Goal: Communication & Community: Answer question/provide support

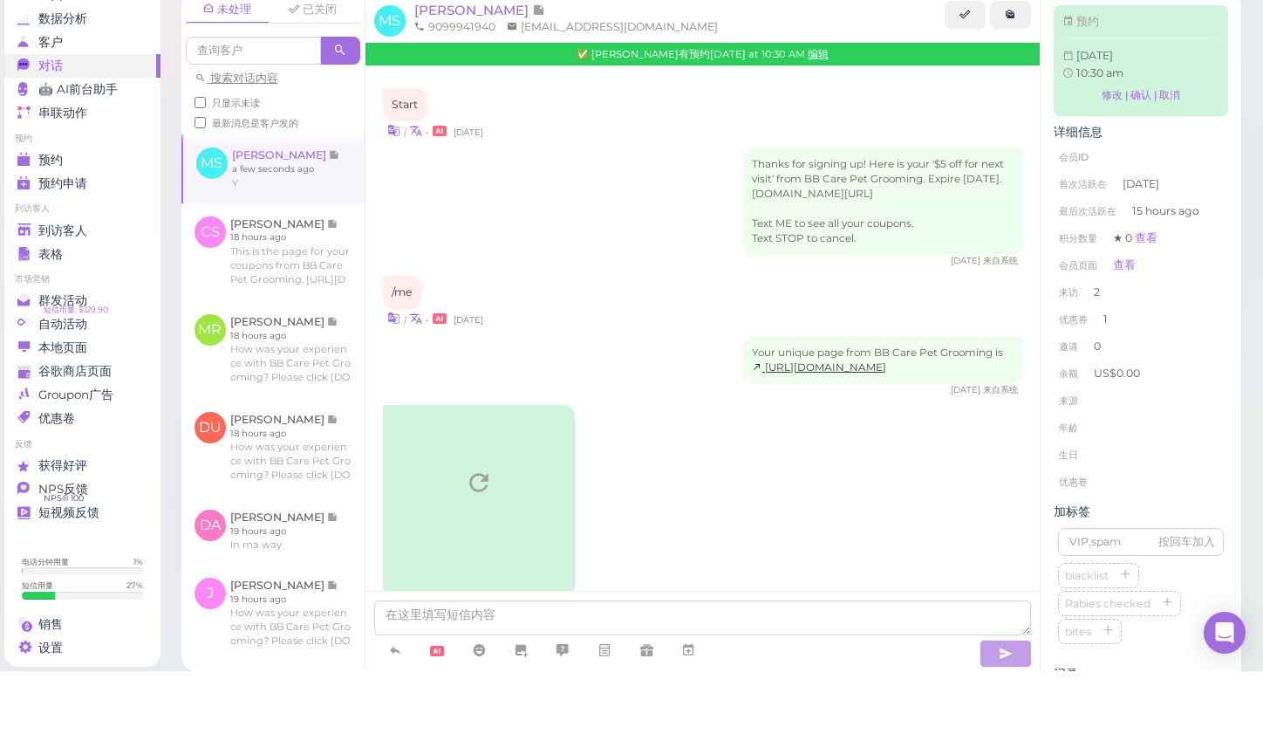
scroll to position [2072, 0]
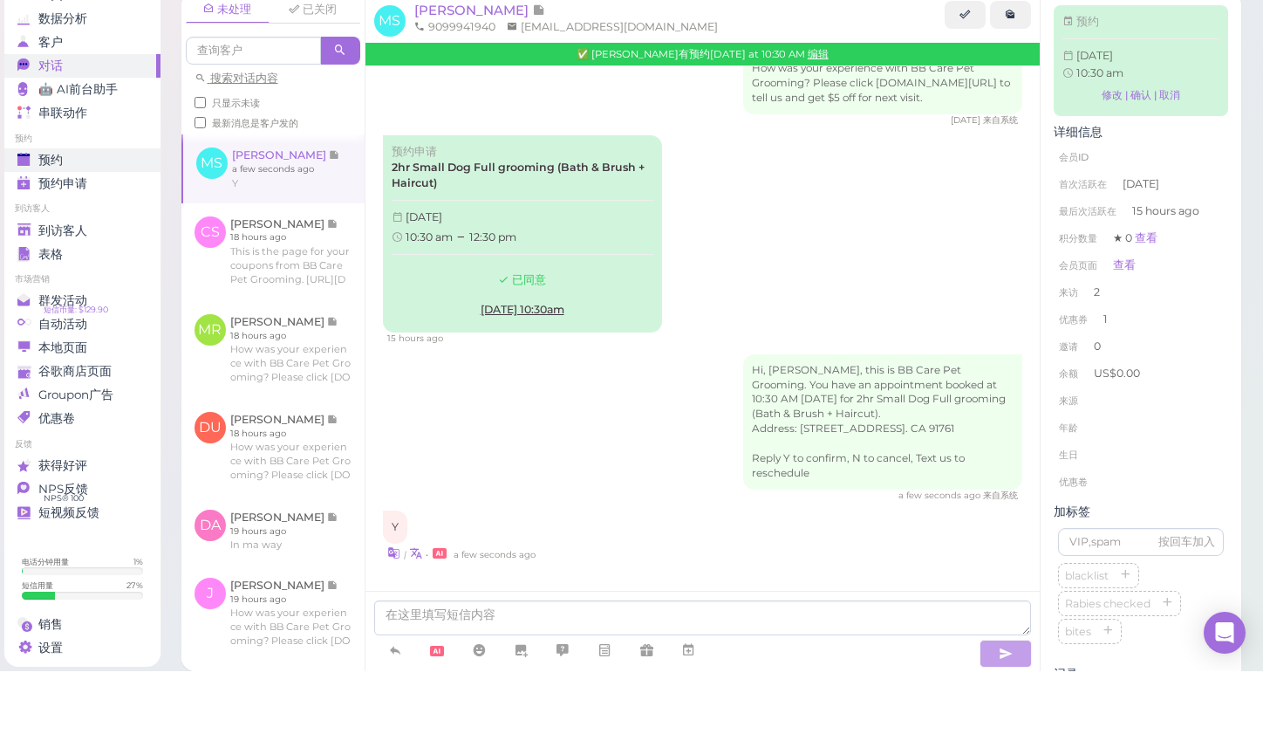
click at [51, 222] on span "预约" at bounding box center [50, 229] width 24 height 15
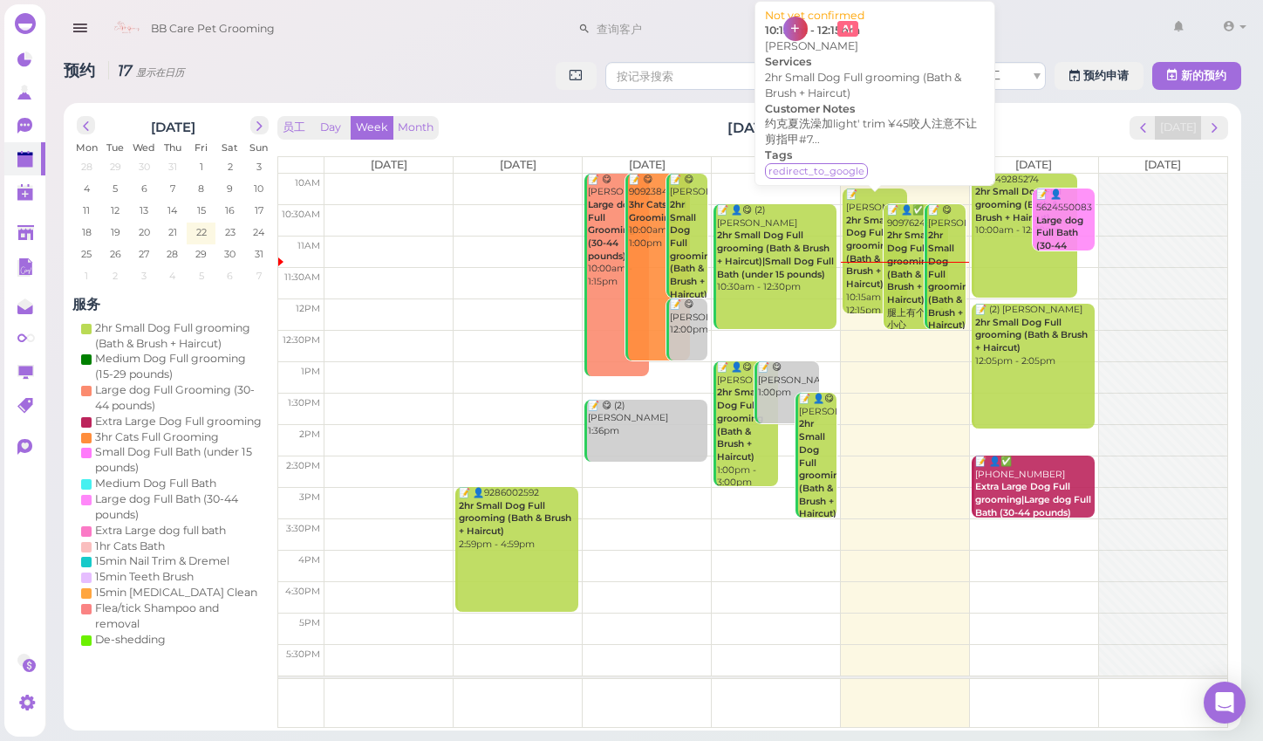
click at [863, 276] on b "2hr Small Dog Full grooming (Bath & Brush + Haircut)" at bounding box center [869, 252] width 46 height 75
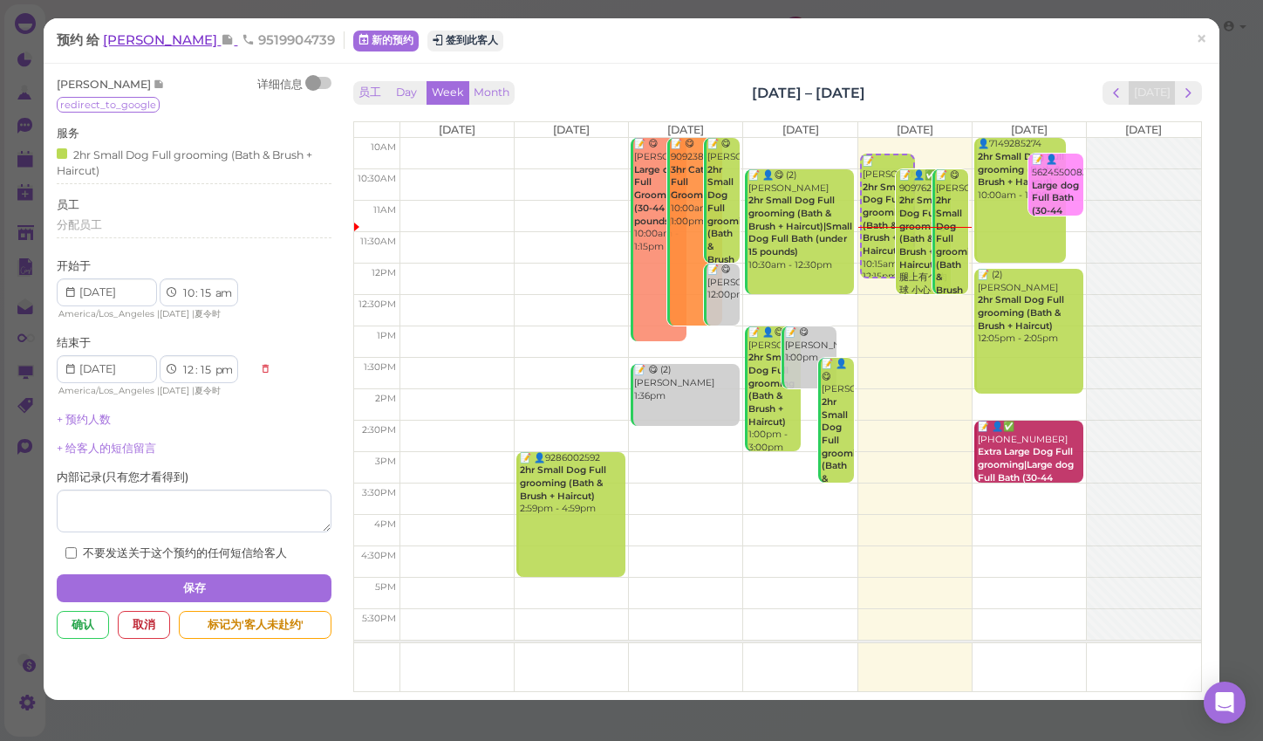
click at [142, 41] on span "[PERSON_NAME]" at bounding box center [162, 39] width 118 height 17
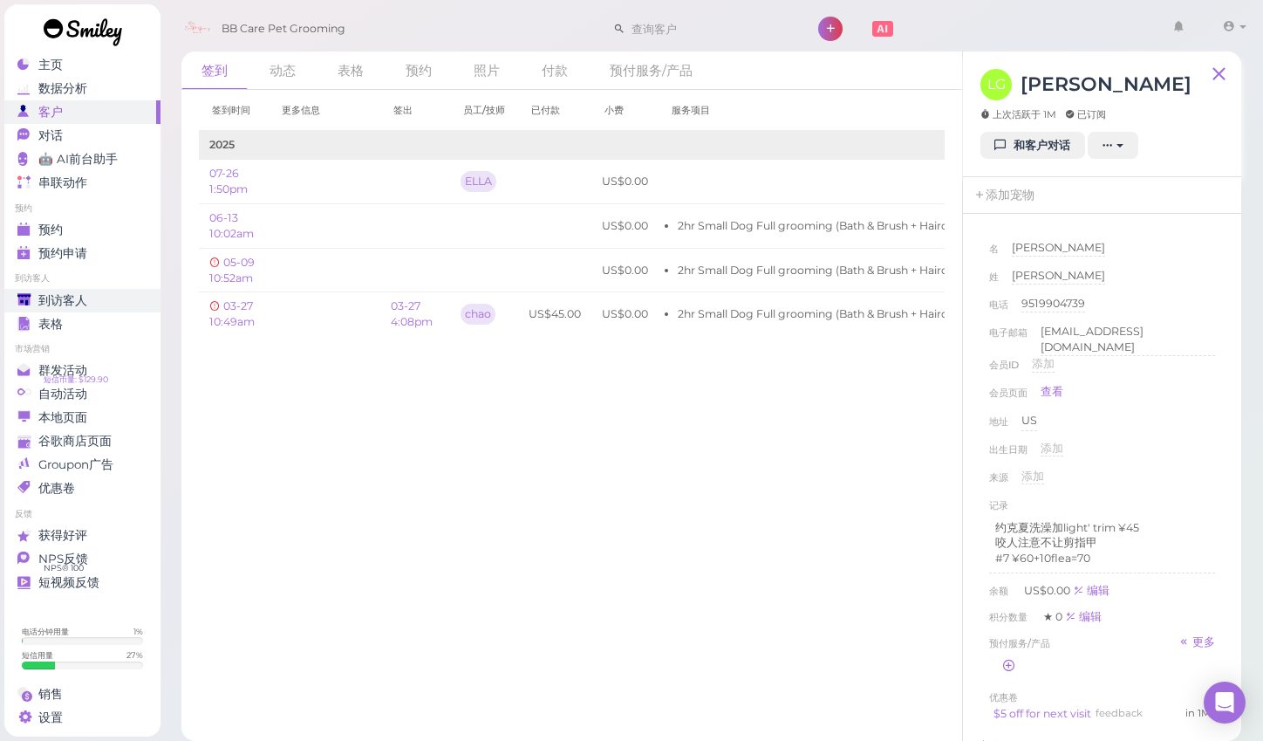
click at [66, 303] on span "到访客人" at bounding box center [62, 300] width 49 height 15
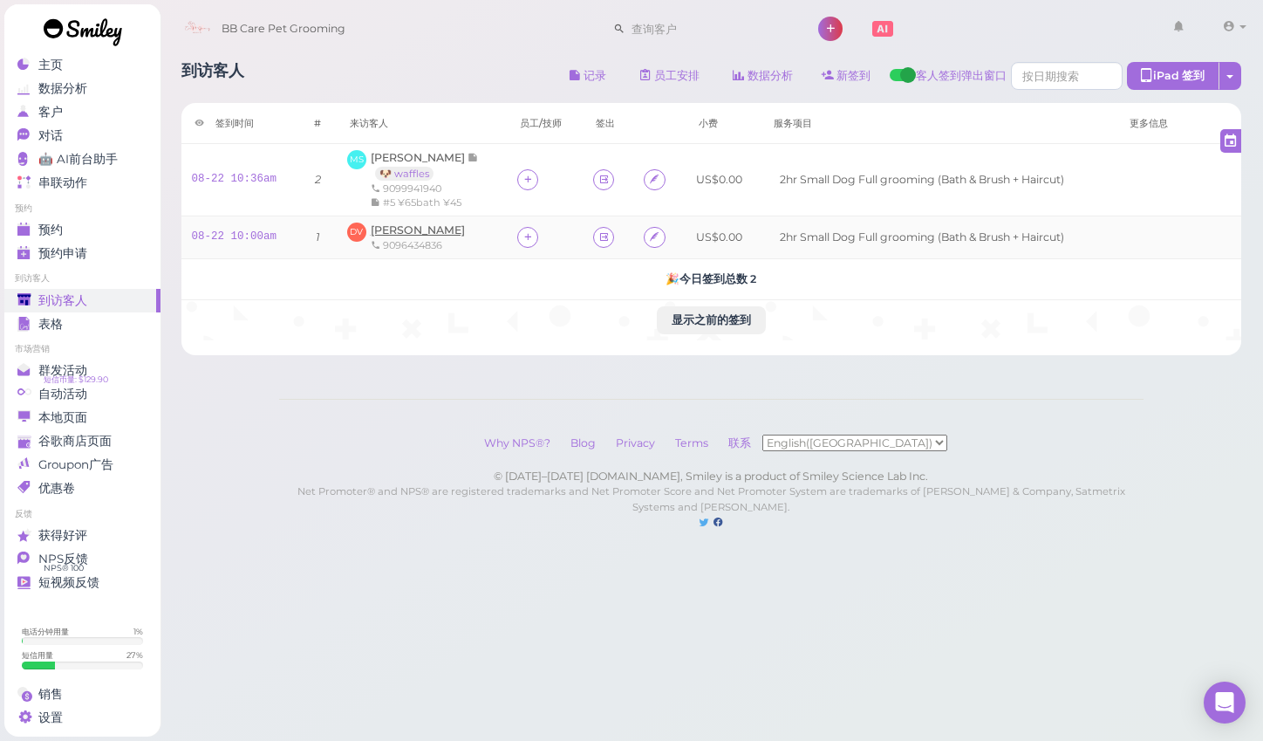
click at [398, 232] on span "[PERSON_NAME]" at bounding box center [418, 229] width 94 height 13
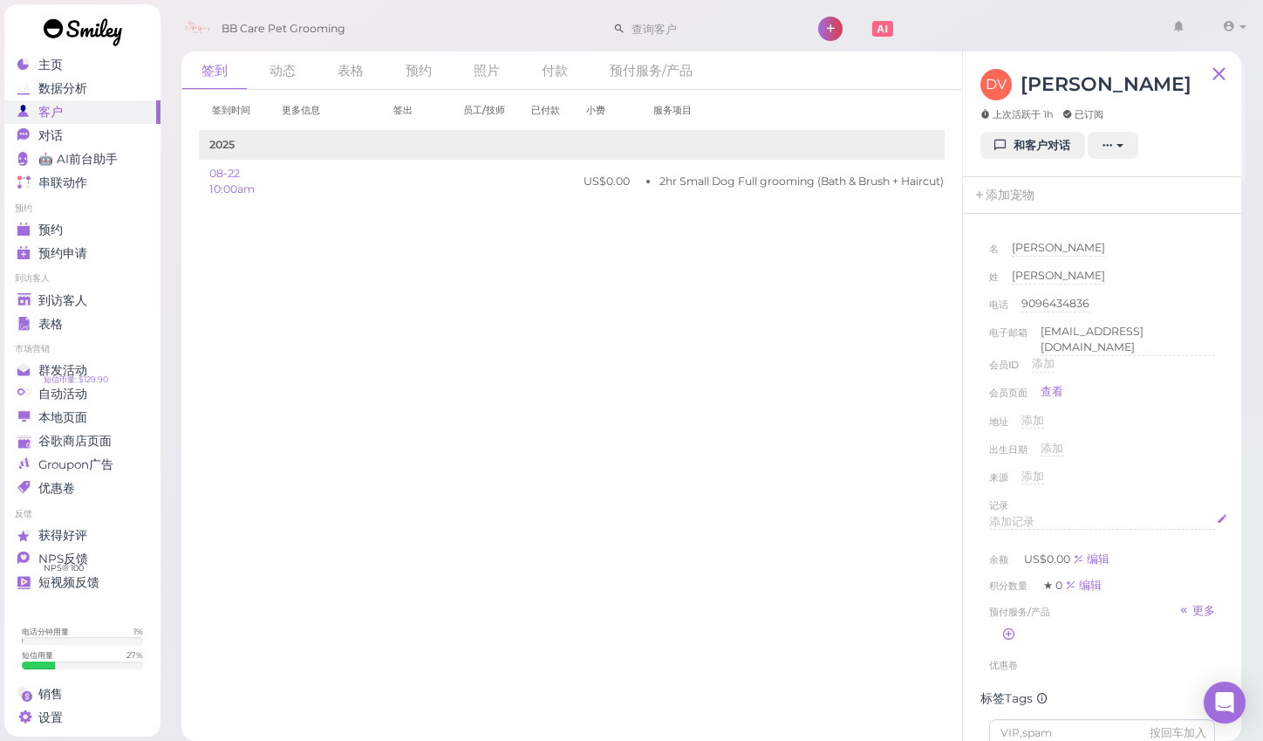
click at [1011, 526] on span "添加记录" at bounding box center [1011, 521] width 45 height 13
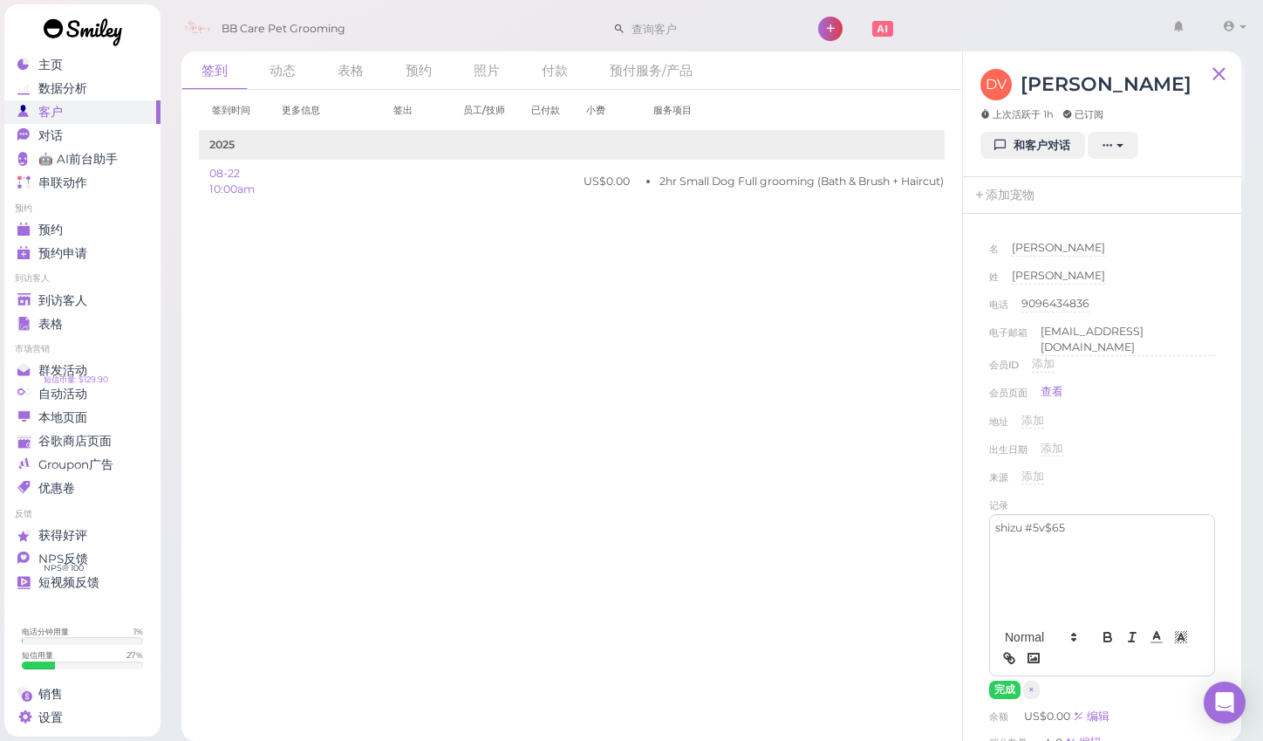
click at [1133, 465] on div "出生日期 添加" at bounding box center [1102, 455] width 226 height 28
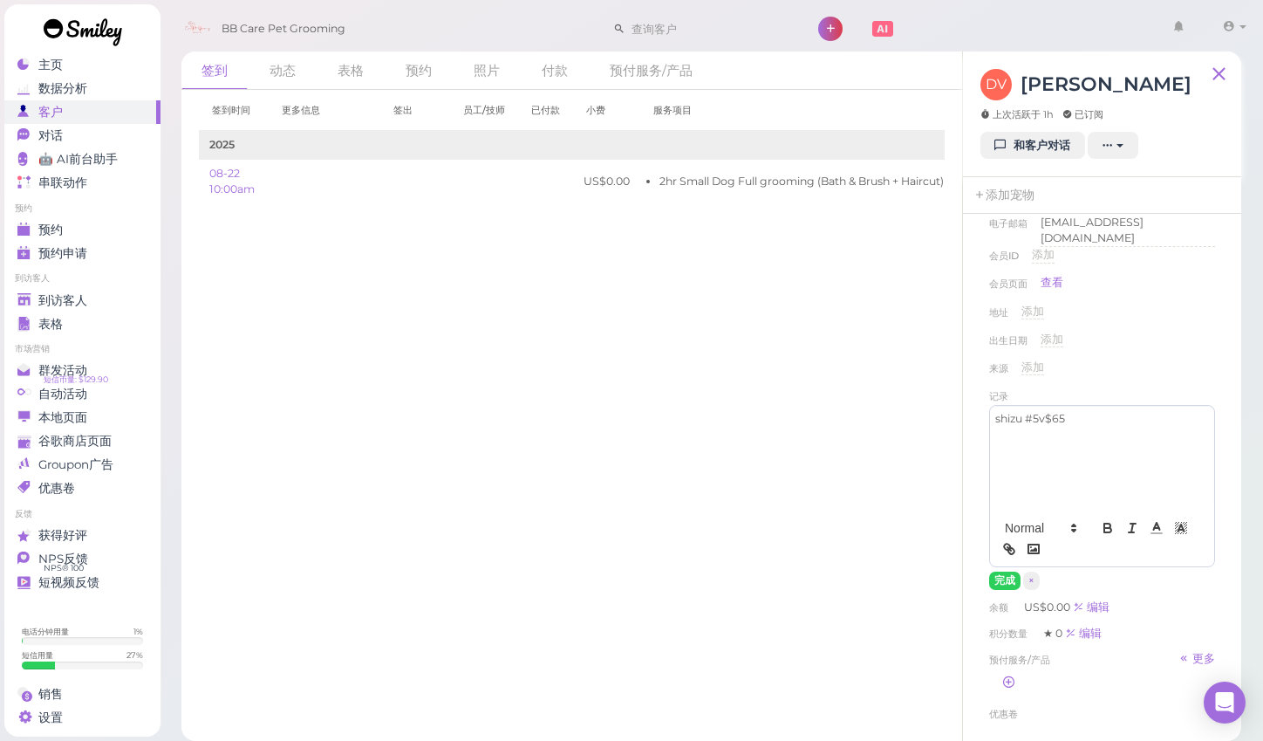
scroll to position [110, 0]
click at [1003, 583] on button "完成" at bounding box center [1004, 580] width 31 height 18
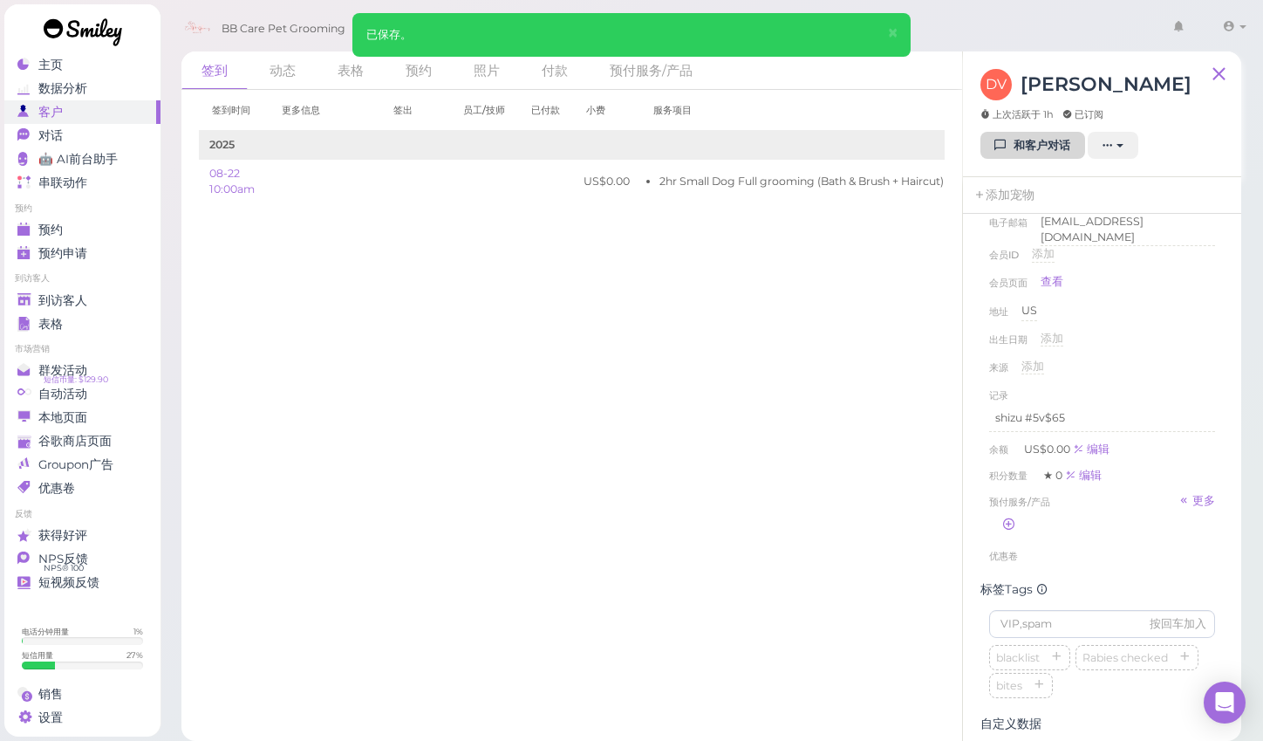
click at [1051, 160] on link "和客户对话" at bounding box center [1033, 146] width 105 height 28
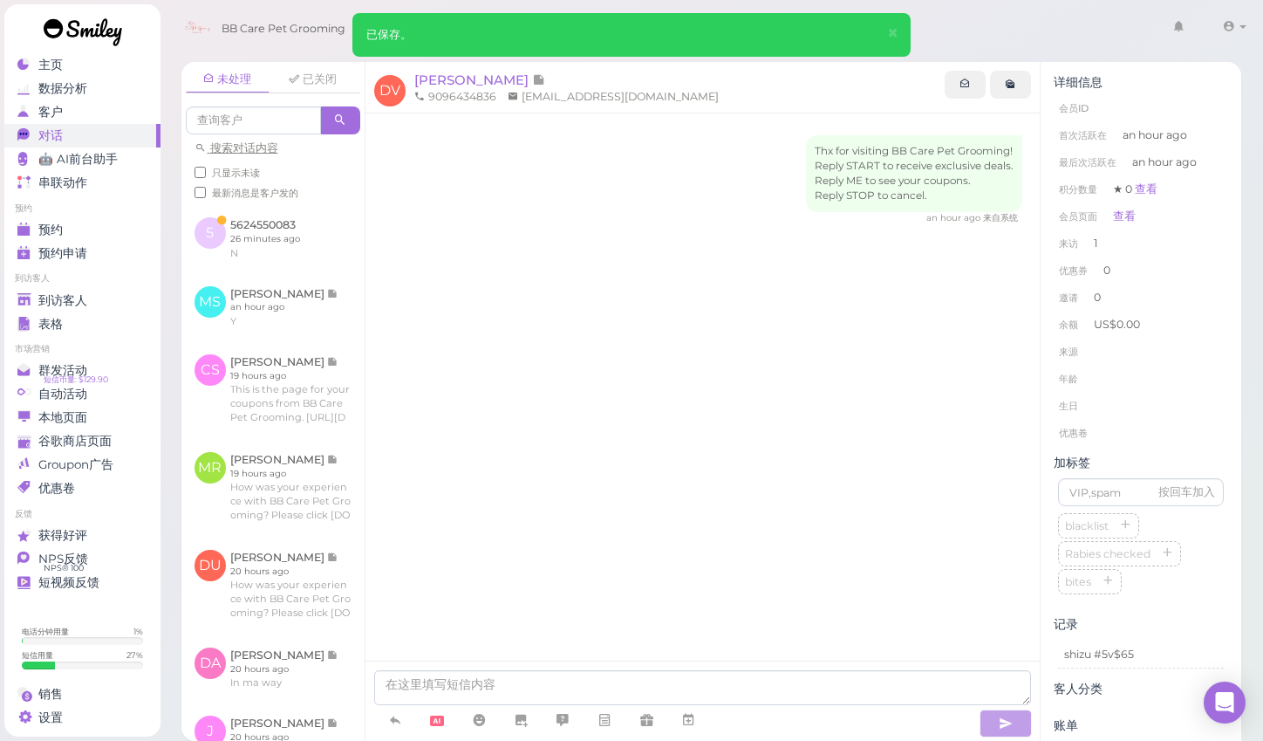
click at [559, 570] on div "Thx for visiting BB Care Pet Grooming! Reply START to receive exclusive deals. …" at bounding box center [703, 411] width 675 height 596
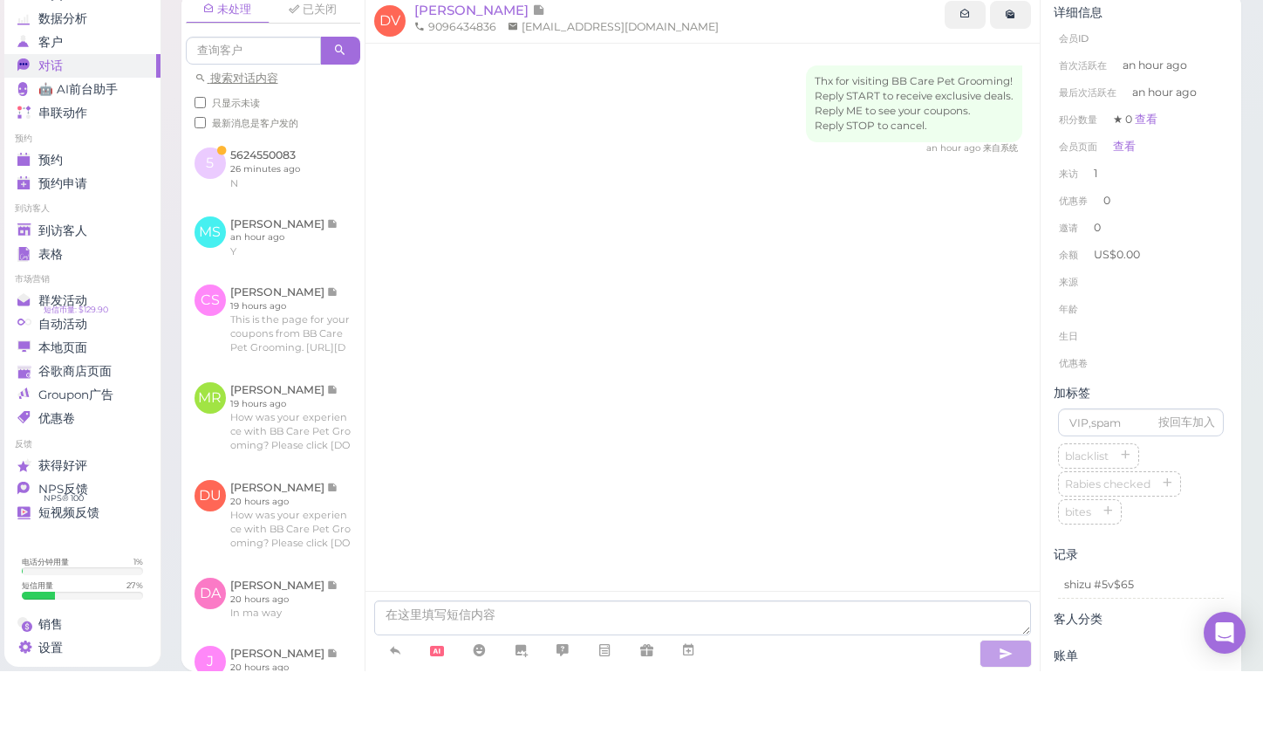
scroll to position [8, 0]
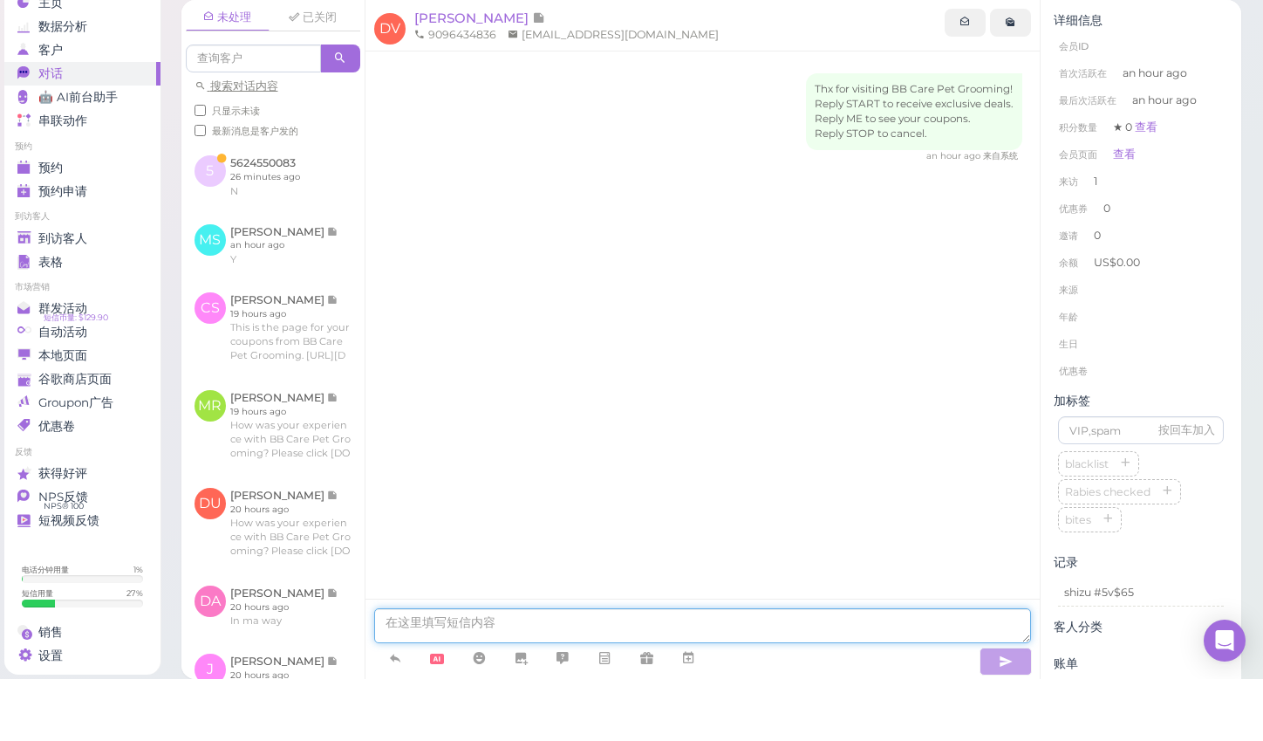
click at [536, 670] on textarea at bounding box center [703, 687] width 658 height 35
type textarea "hi. Daniela, I found a flea on your dog. do you like to do the flea shampoo? th…"
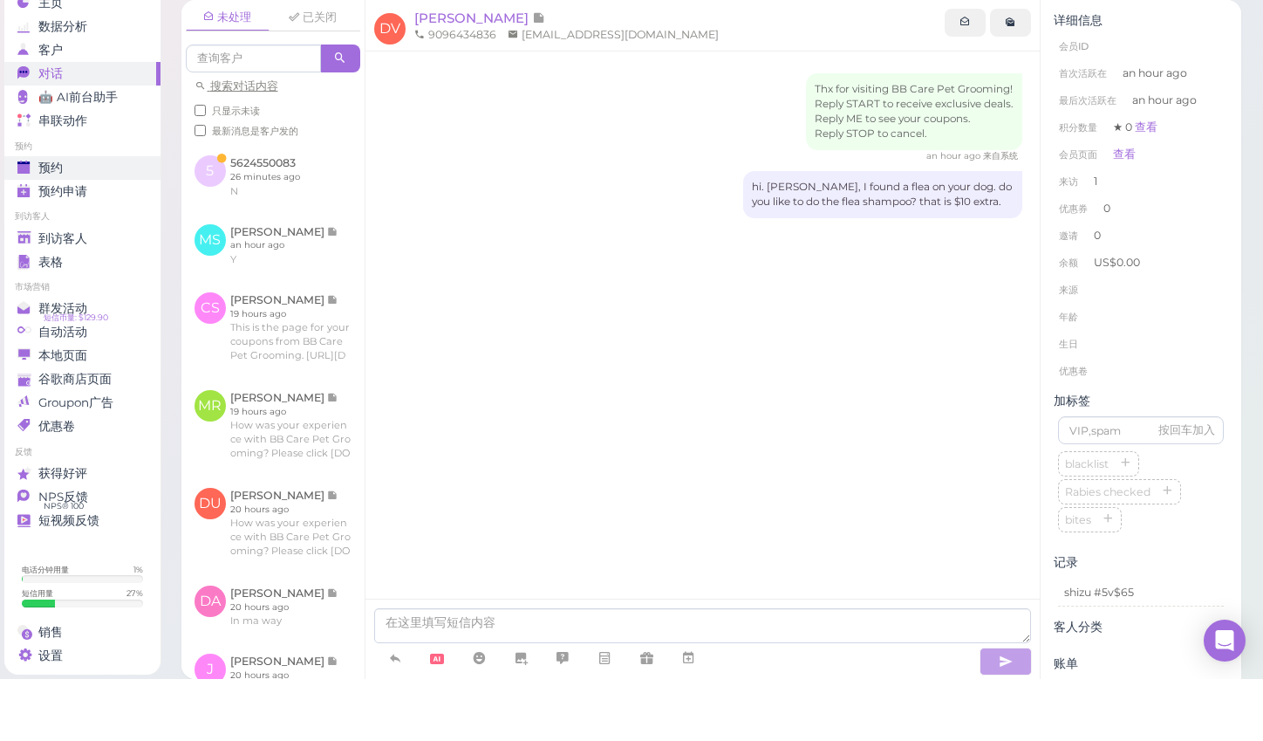
click at [67, 218] on link "预约" at bounding box center [82, 230] width 156 height 24
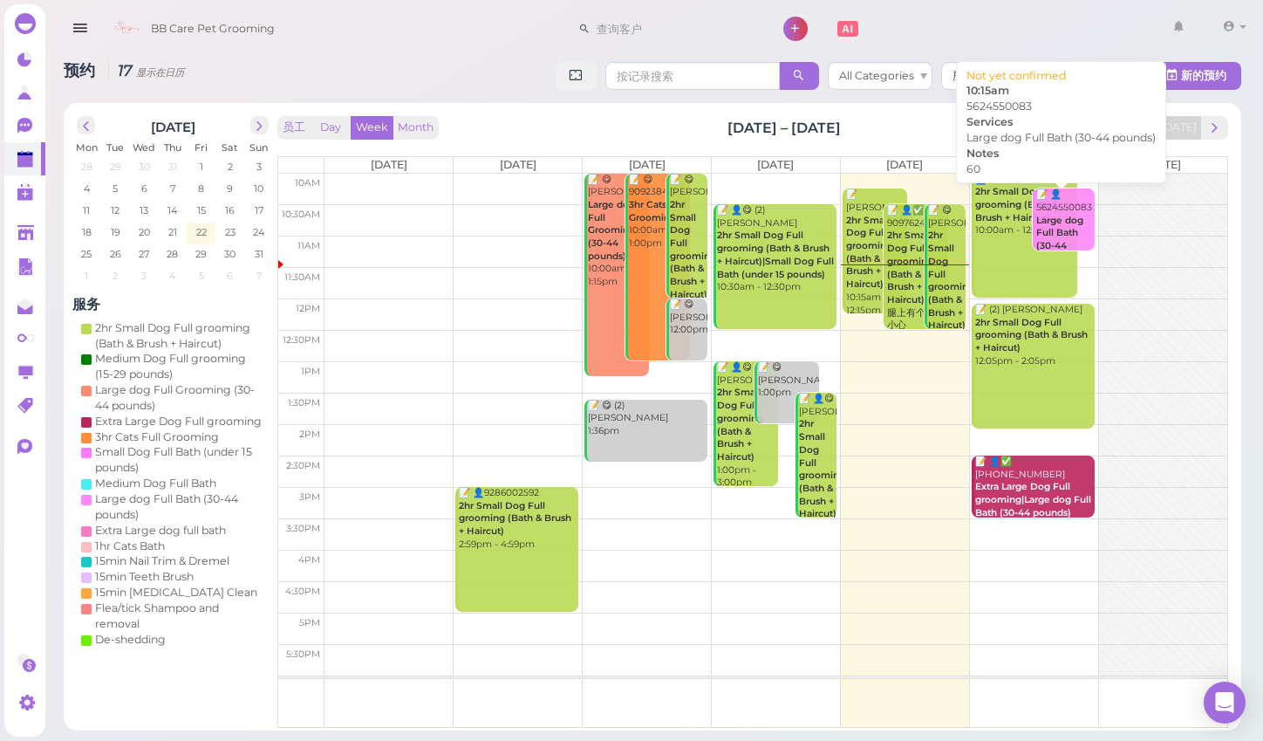
click at [1066, 223] on b "Large dog Full Bath (30-44 pounds)" at bounding box center [1060, 240] width 47 height 50
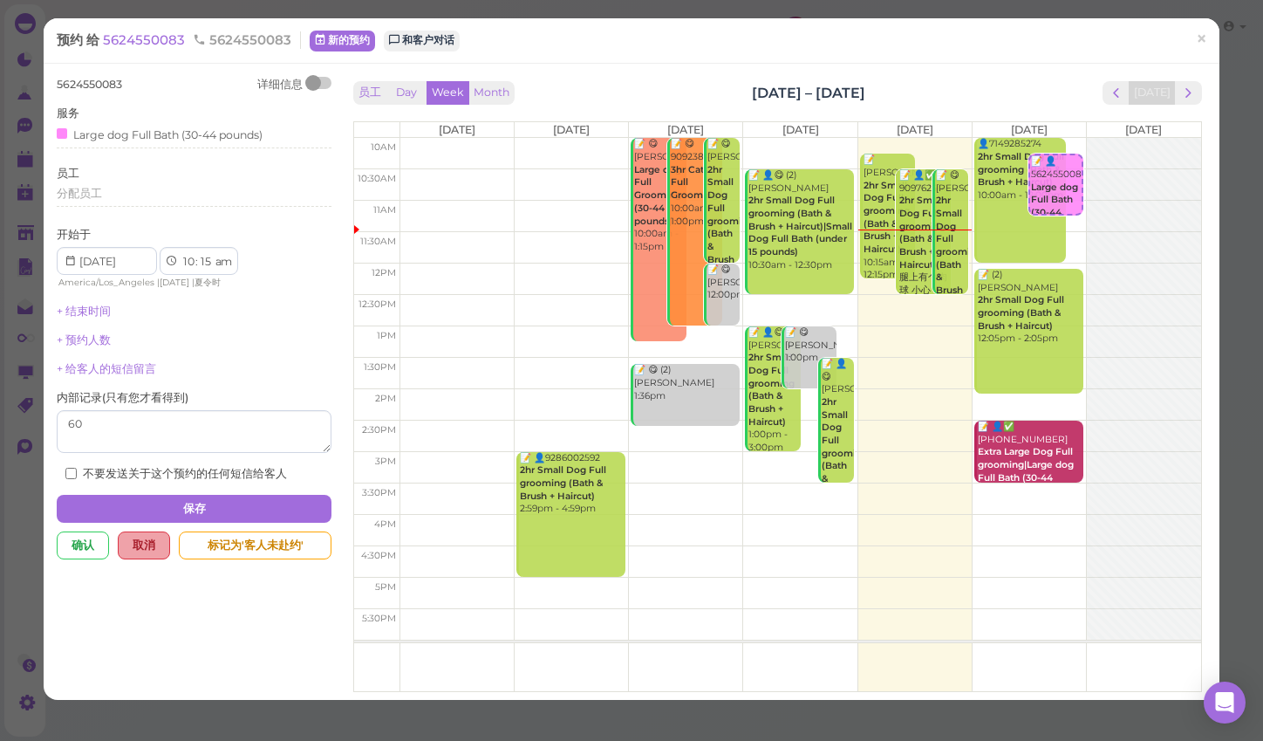
click at [139, 534] on div "取消" at bounding box center [144, 545] width 52 height 28
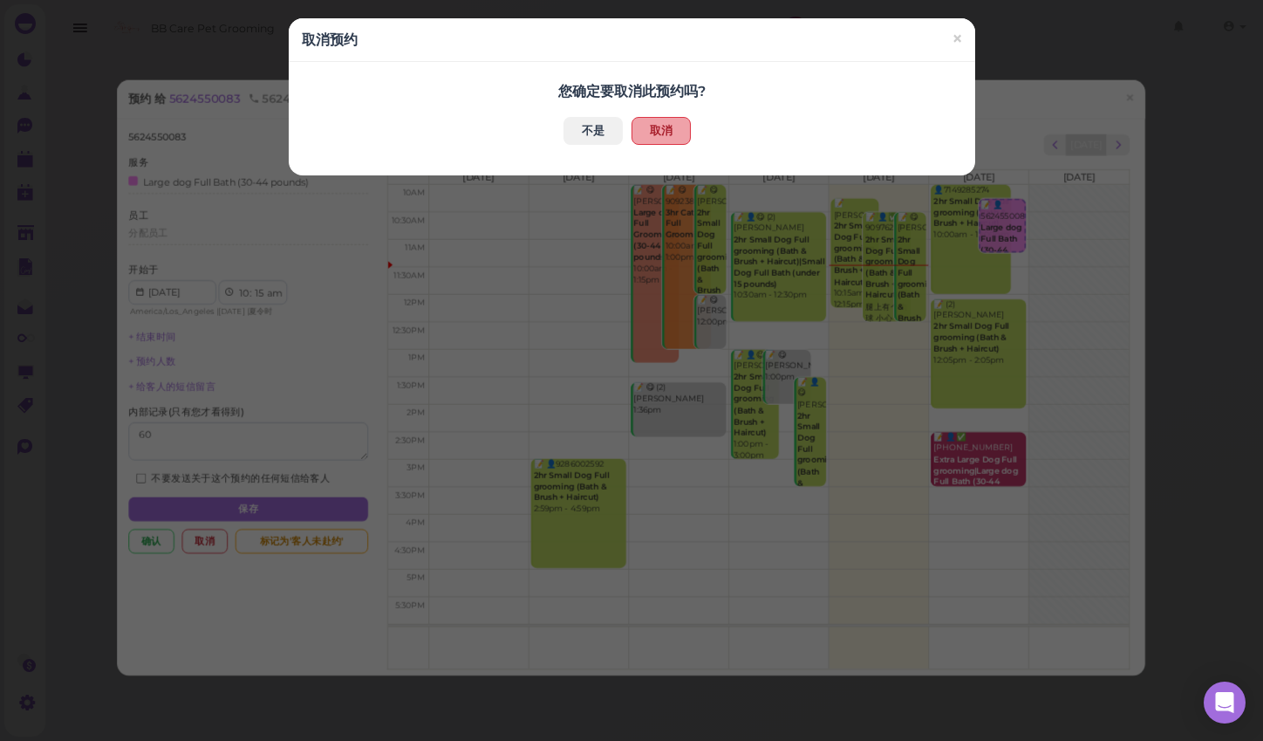
click at [654, 131] on button "取消" at bounding box center [661, 131] width 59 height 28
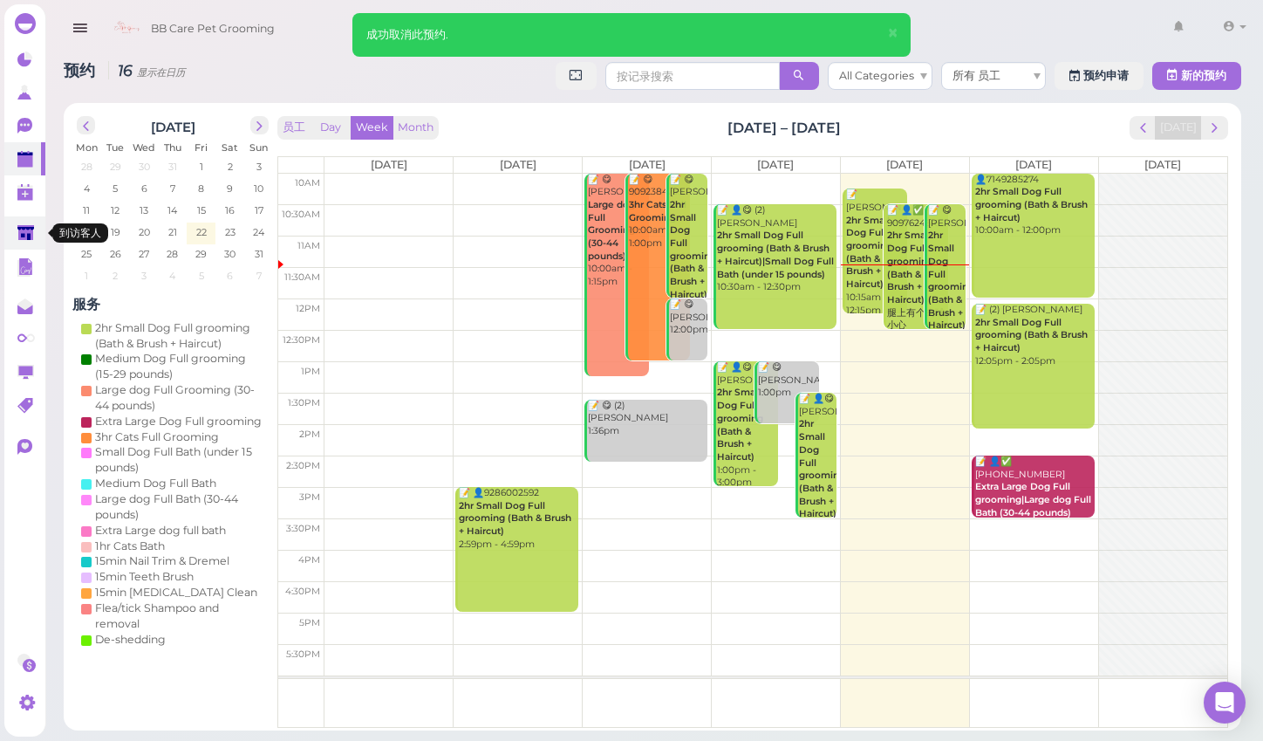
click at [25, 237] on polygon at bounding box center [25, 232] width 17 height 15
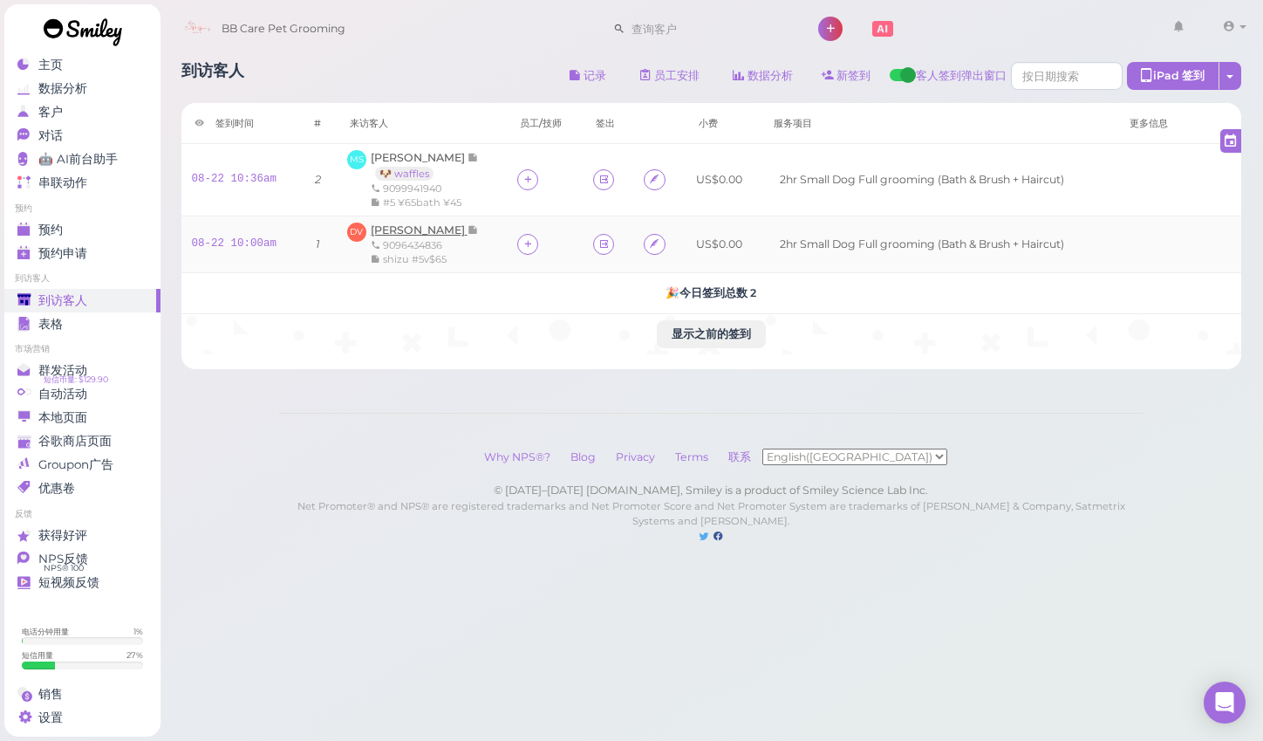
click at [390, 224] on span "[PERSON_NAME]" at bounding box center [419, 229] width 97 height 13
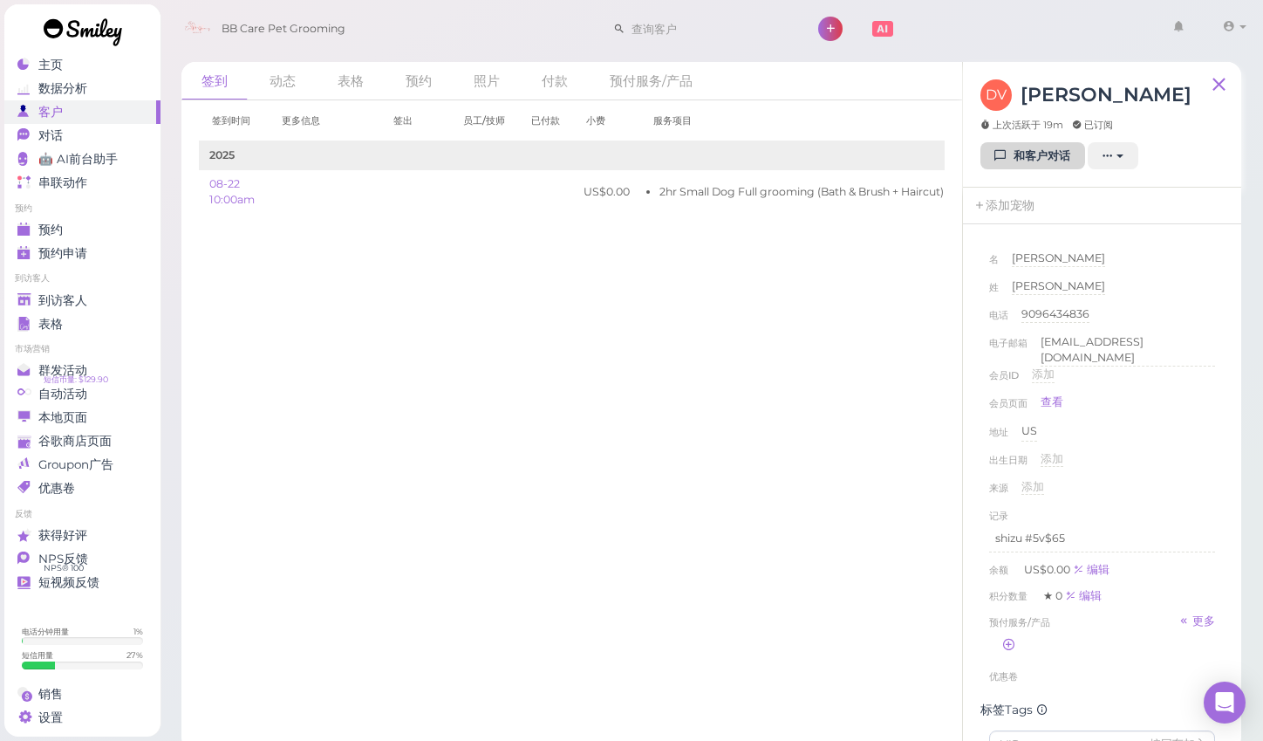
click at [1031, 154] on link "和客户对话" at bounding box center [1033, 156] width 105 height 28
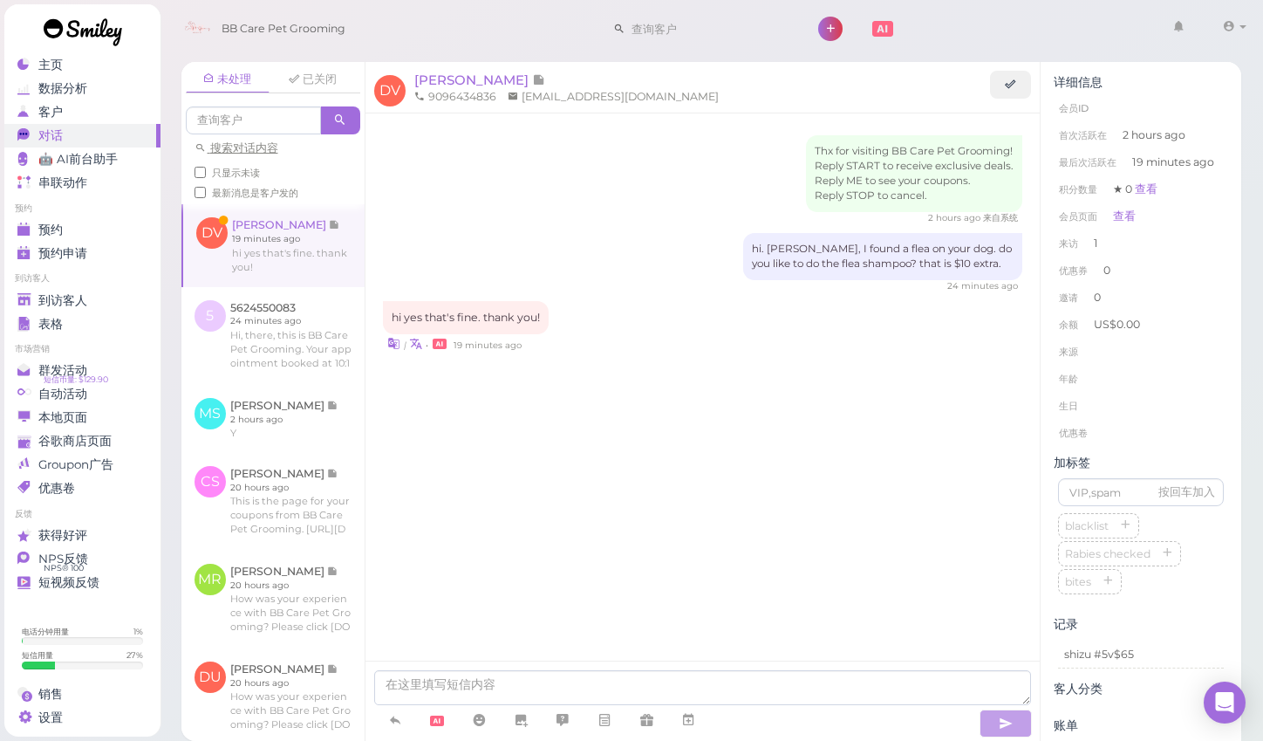
click at [429, 563] on div "Thx for visiting BB Care Pet Grooming! Reply START to receive exclusive deals. …" at bounding box center [703, 411] width 675 height 596
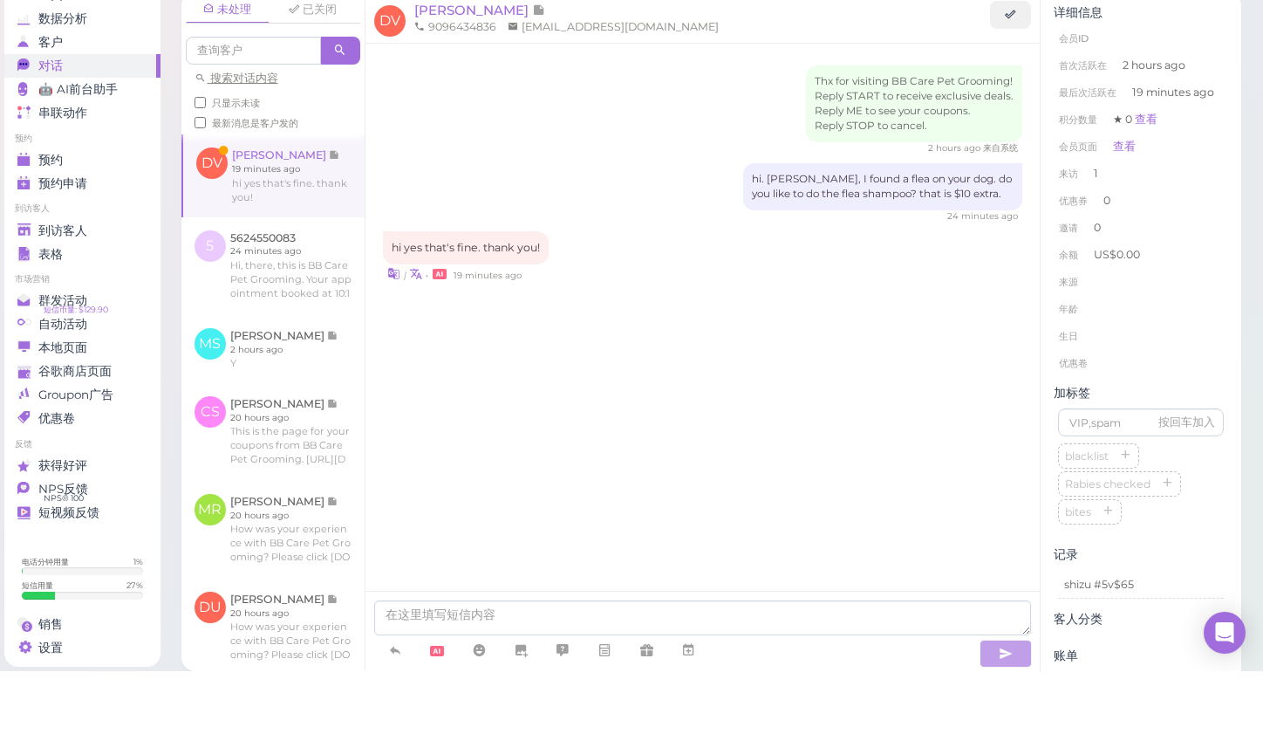
scroll to position [12, 0]
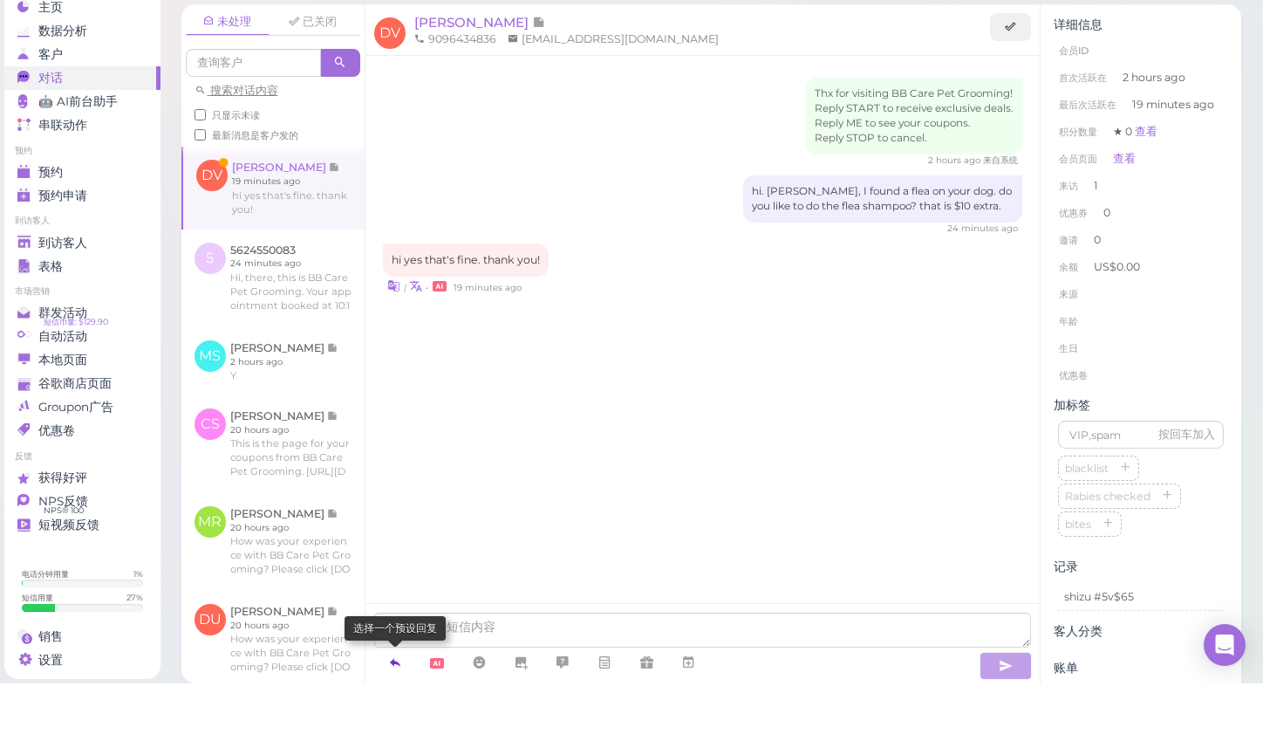
click at [394, 711] on icon at bounding box center [395, 719] width 14 height 17
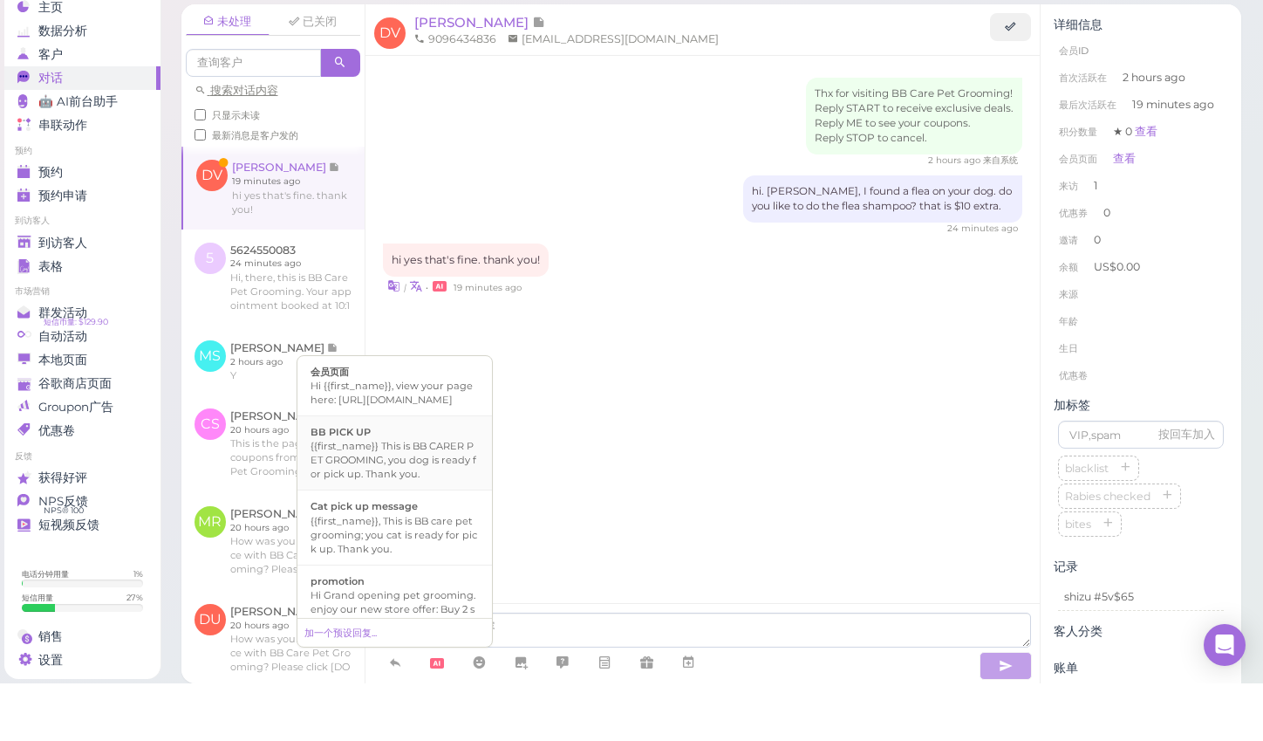
click at [365, 496] on div "{{first_name}} This is BB CARER PET GROOMING, you dog is ready for pick up. Tha…" at bounding box center [395, 517] width 168 height 42
type textarea "{{first_name}} This is BB CARER PET GROOMING, you dog is ready for pick up. Tha…"
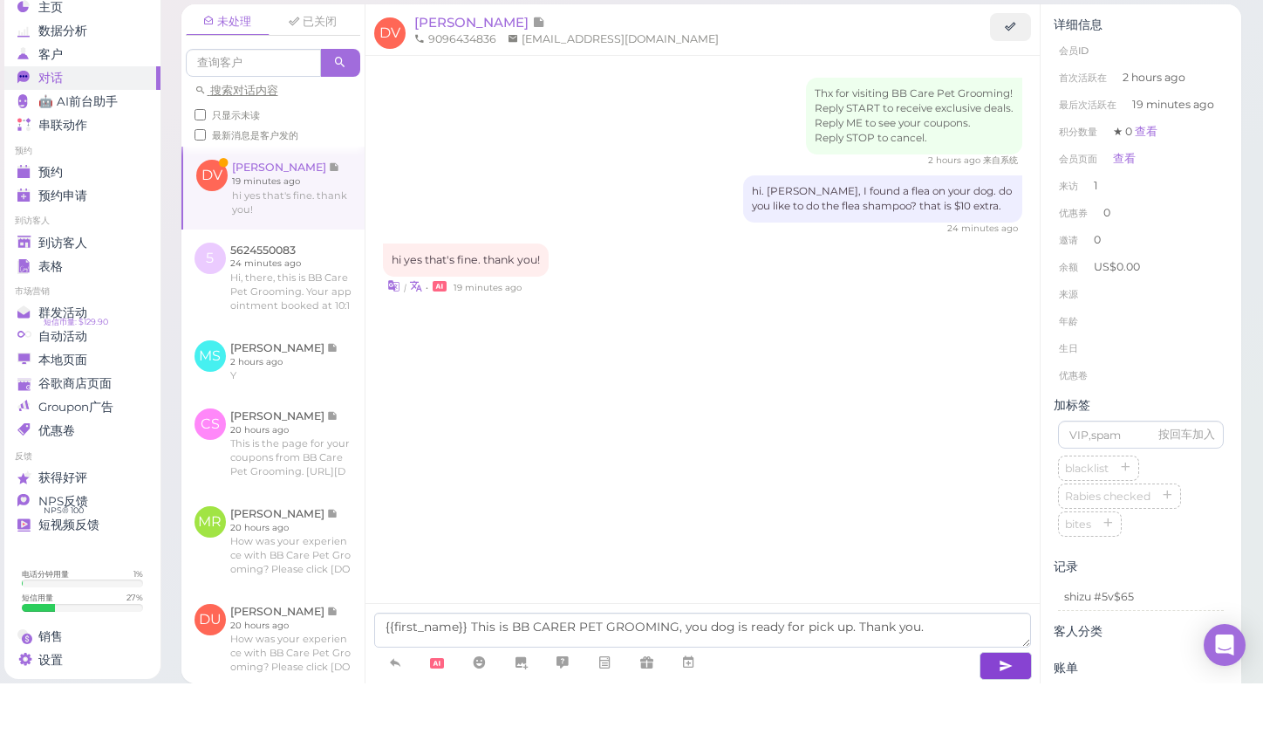
click at [1005, 715] on icon "button" at bounding box center [1006, 723] width 14 height 17
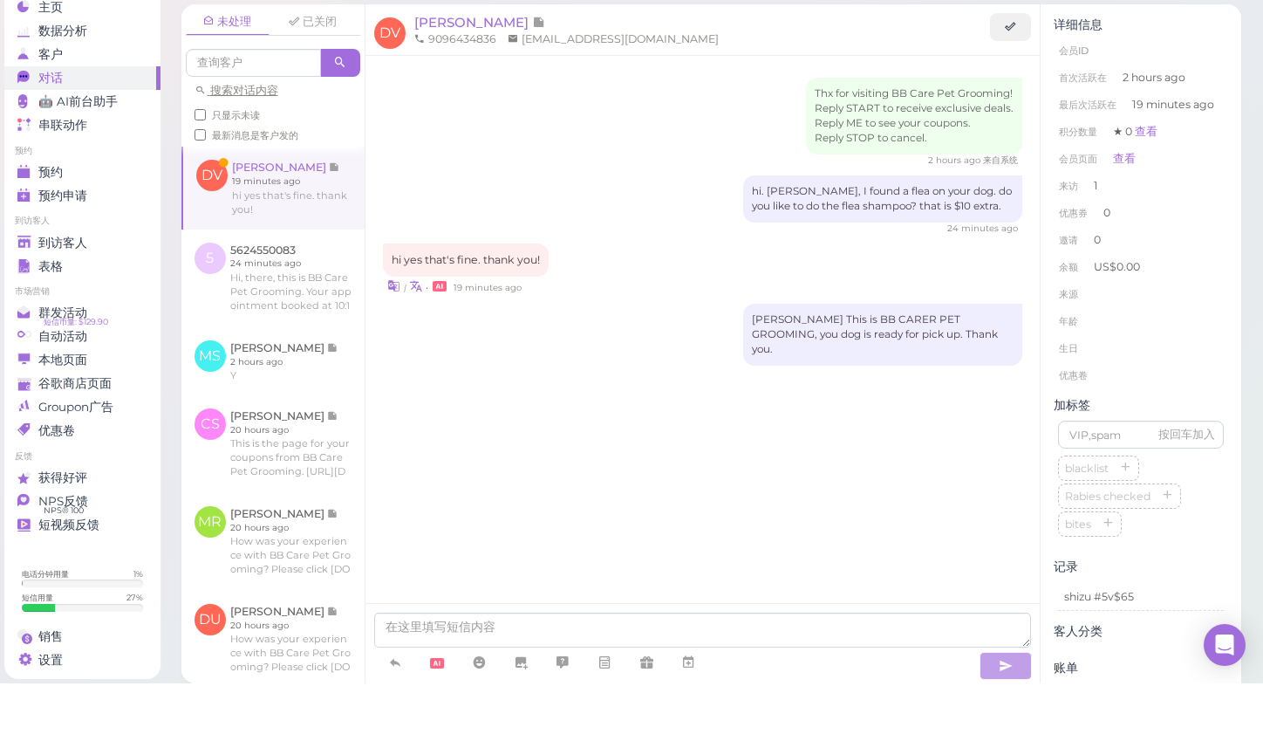
click at [287, 204] on link at bounding box center [273, 245] width 181 height 82
click at [67, 293] on span "到访客人" at bounding box center [62, 300] width 49 height 15
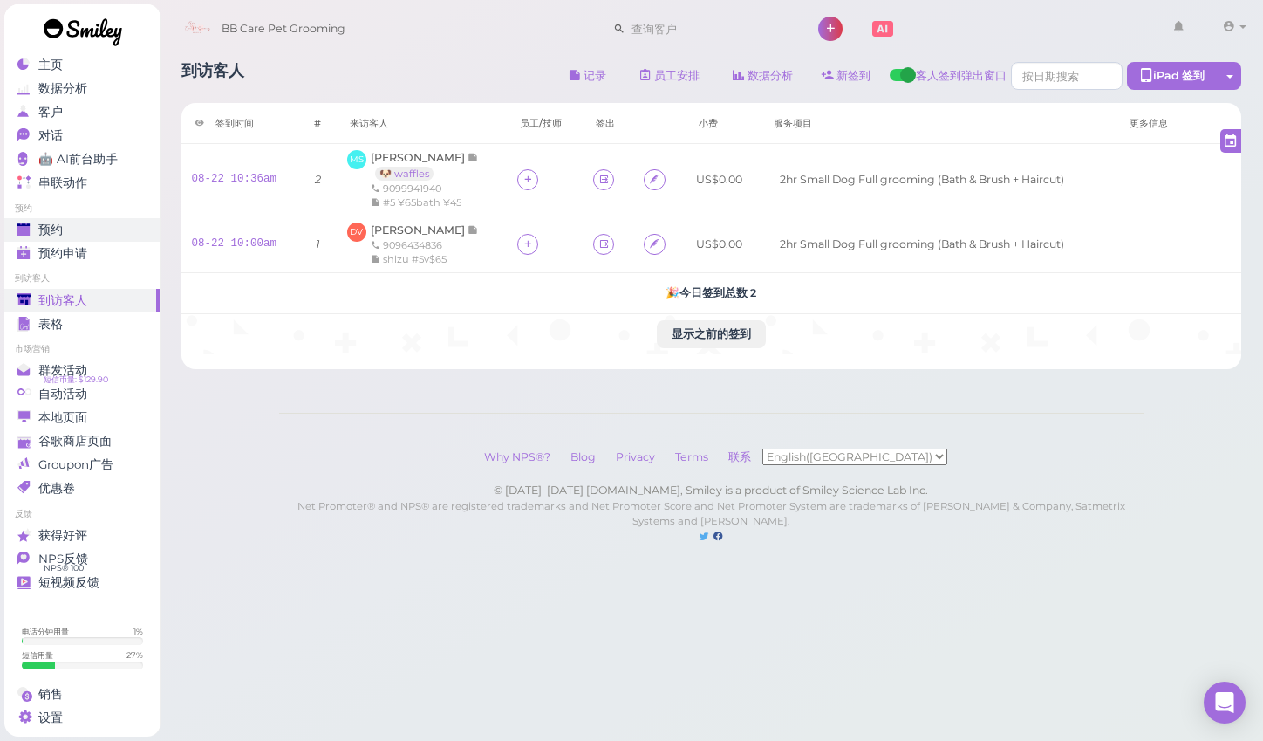
click at [57, 232] on span "预约" at bounding box center [50, 229] width 24 height 15
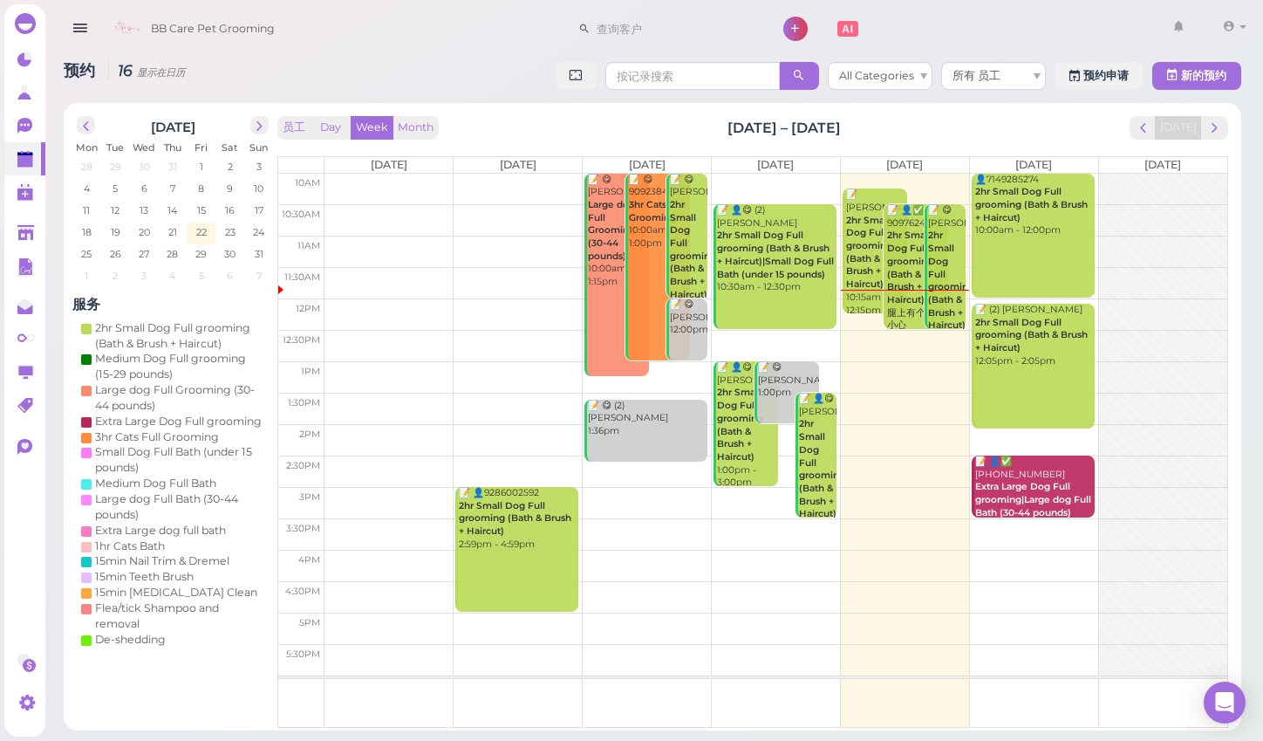
click at [866, 276] on b "2hr Small Dog Full grooming (Bath & Brush + Haircut)" at bounding box center [869, 252] width 46 height 75
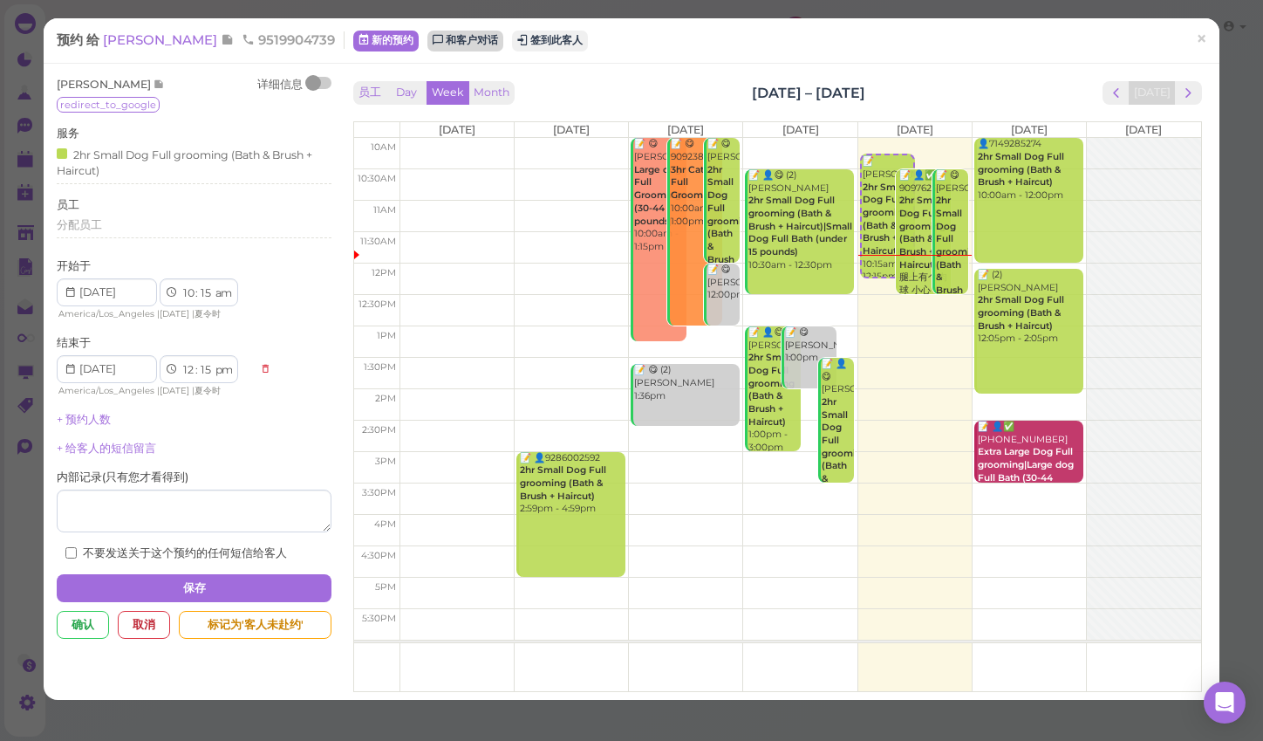
click at [428, 42] on link "和客户对话" at bounding box center [466, 41] width 76 height 21
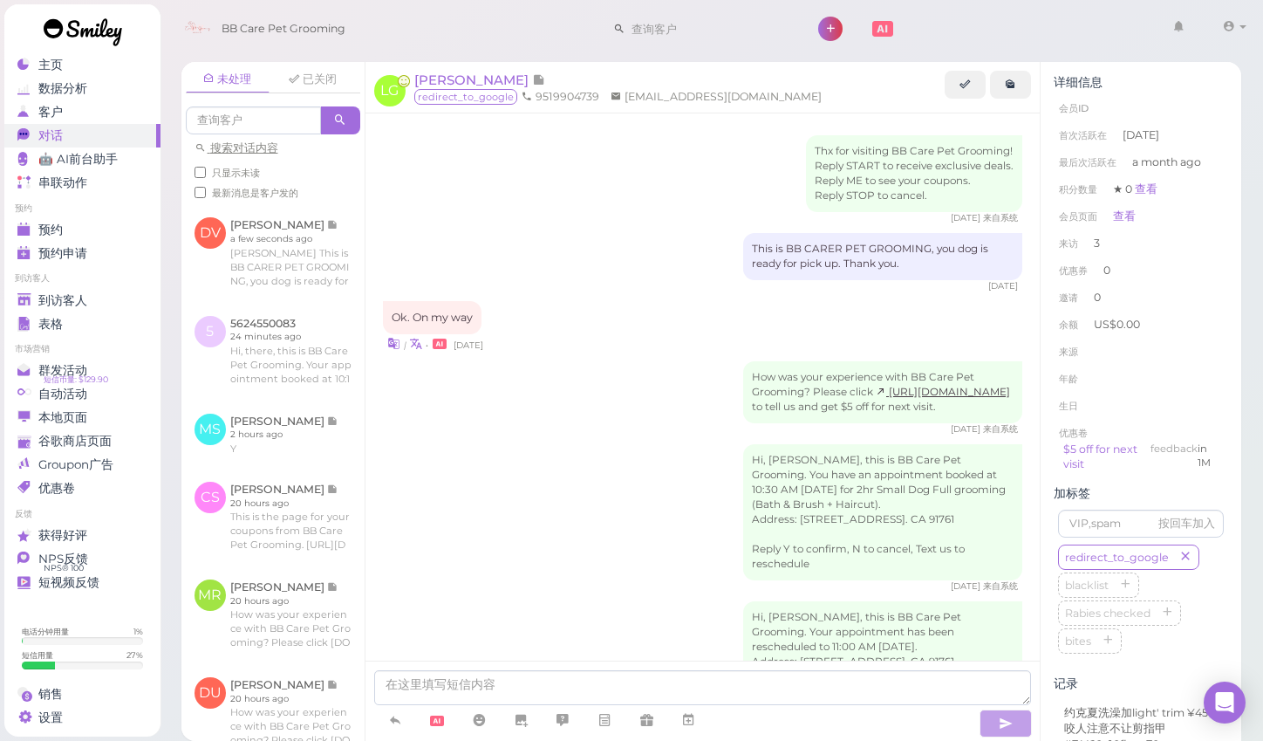
scroll to position [1542, 0]
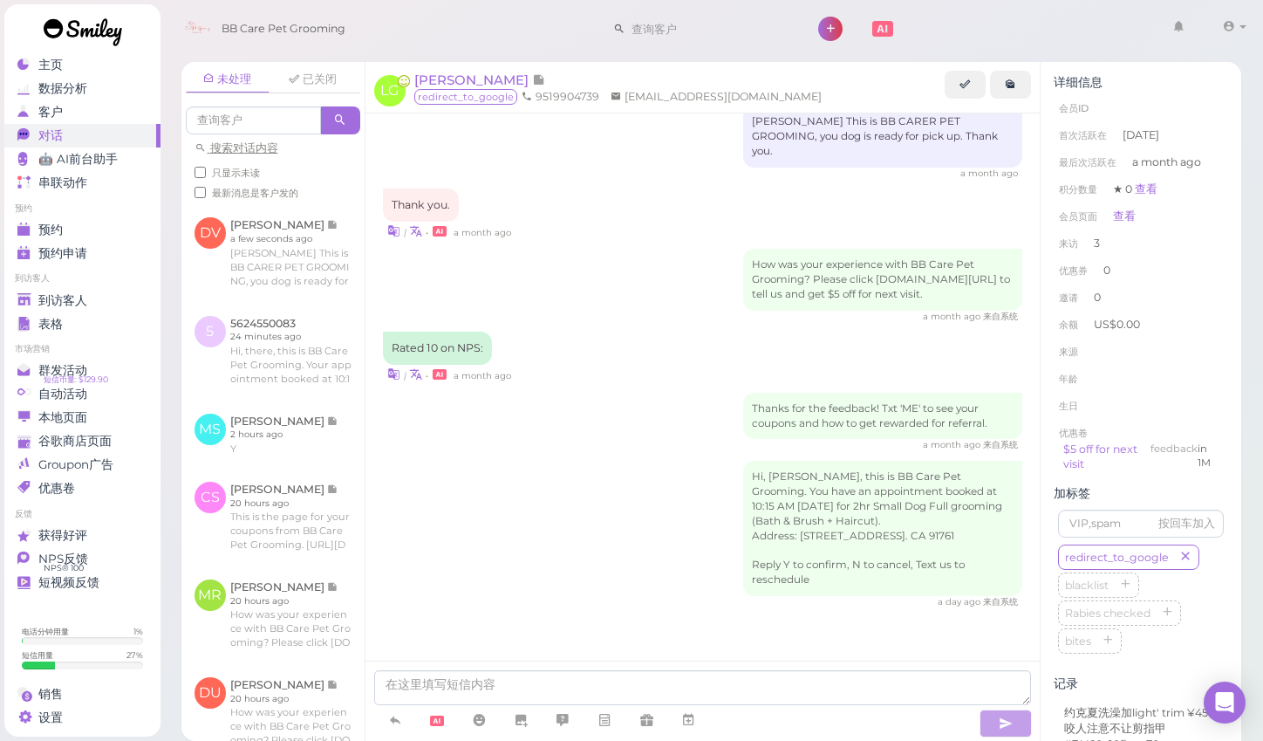
click at [451, 469] on div "Hi, Louie, this is BB Care Pet Grooming. You have an appointment booked at 10:1…" at bounding box center [703, 535] width 640 height 148
click at [1258, 508] on div "未处理 已关闭 搜索对话内容 只显示未读 最新消息是客户发的 DV Daniela Verduzco 5" at bounding box center [712, 395] width 1105 height 692
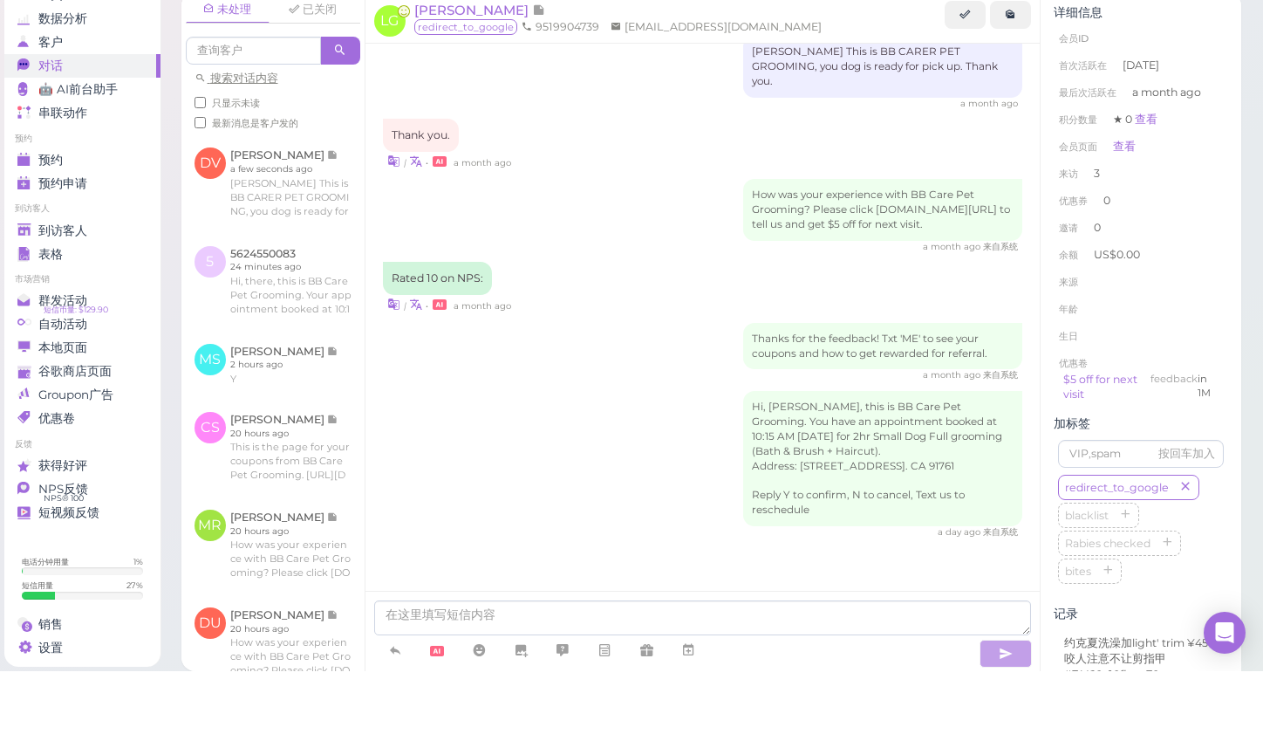
scroll to position [11, 0]
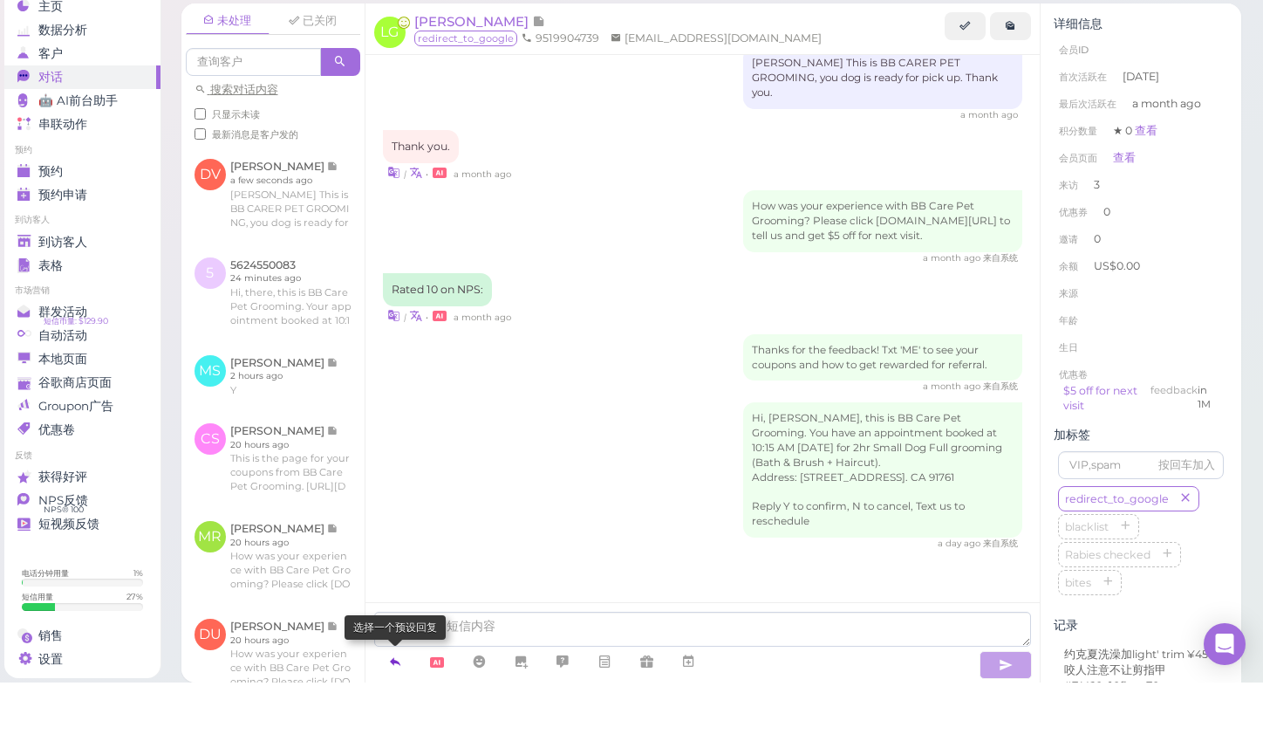
click at [390, 711] on icon at bounding box center [395, 719] width 14 height 17
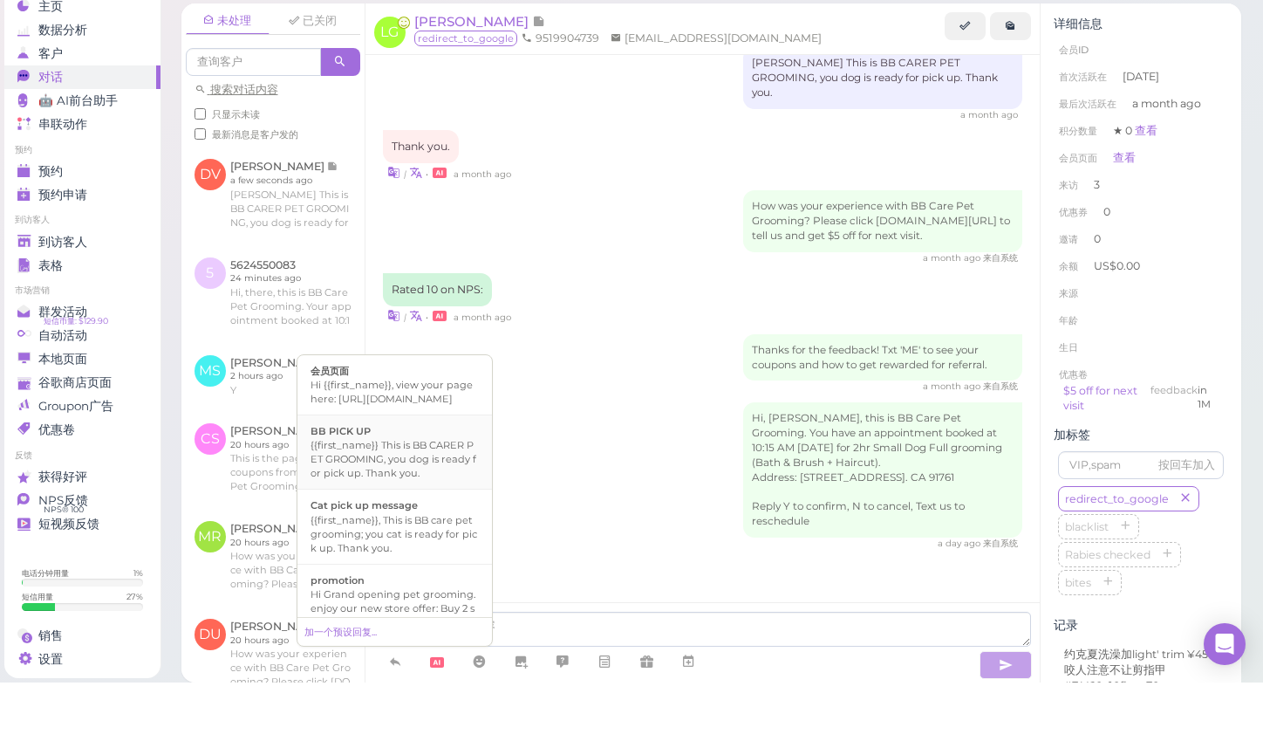
click at [378, 496] on div "{{first_name}} This is BB CARER PET GROOMING, you dog is ready for pick up. Tha…" at bounding box center [395, 517] width 168 height 42
type textarea "{{first_name}} This is BB CARER PET GROOMING, you dog is ready for pick up. Tha…"
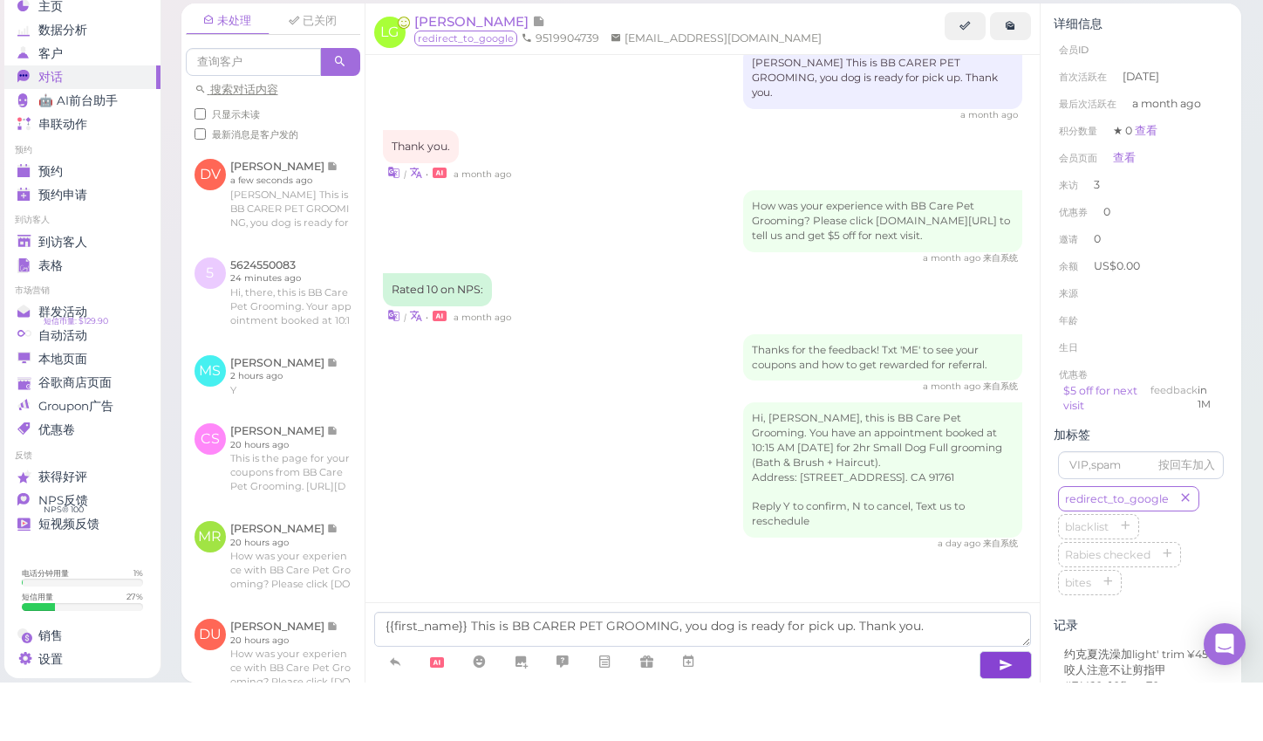
click at [1003, 715] on icon "button" at bounding box center [1006, 723] width 14 height 17
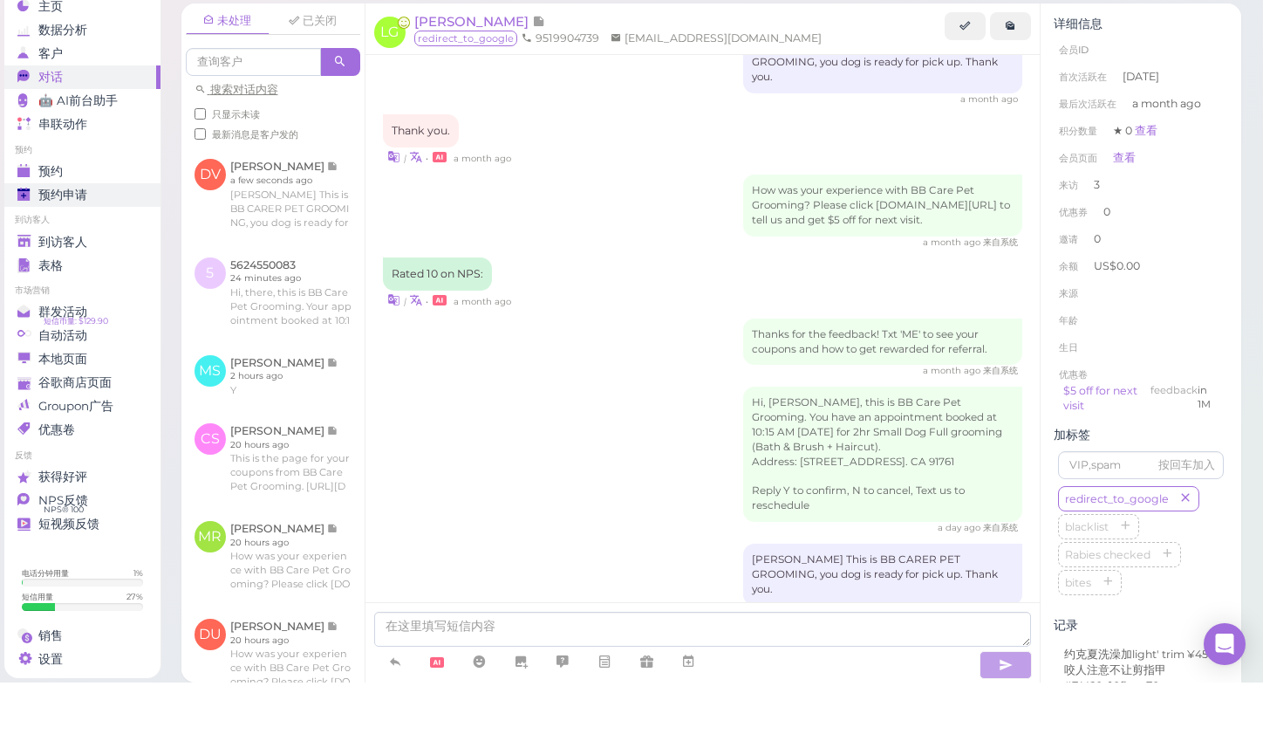
scroll to position [1596, 0]
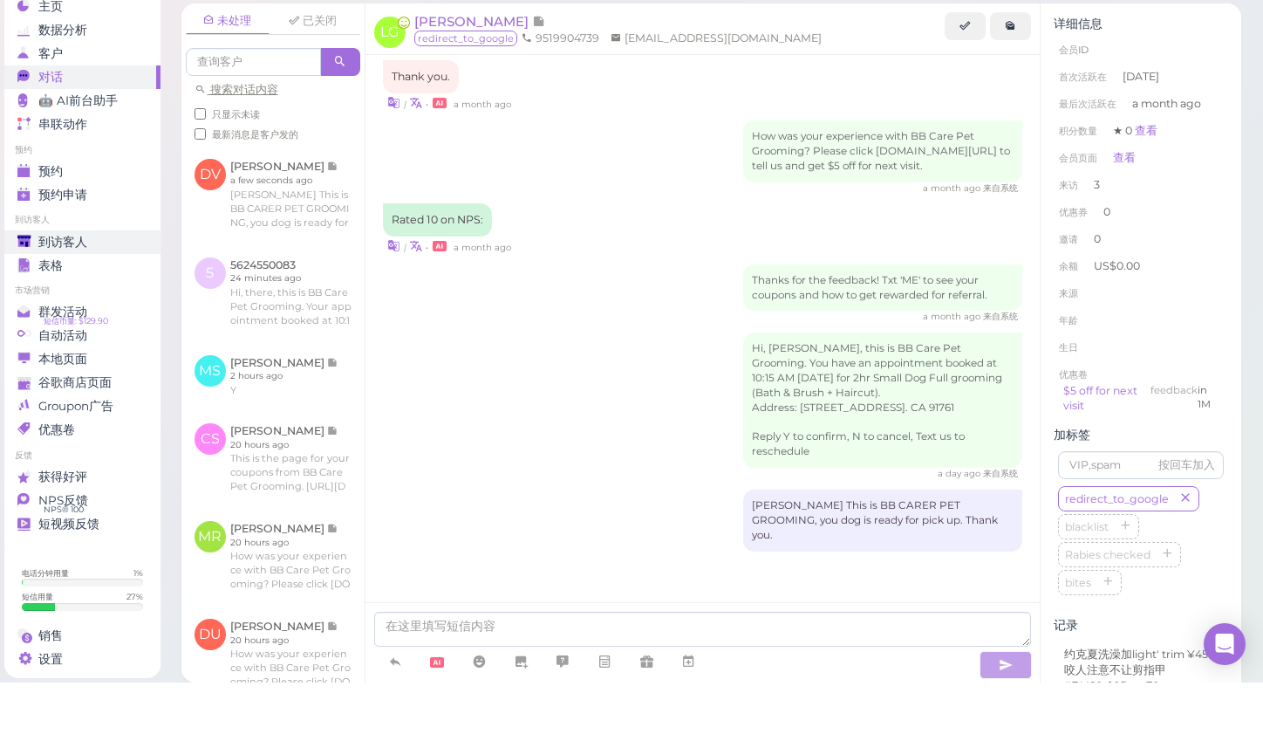
click at [52, 293] on span "到访客人" at bounding box center [62, 300] width 49 height 15
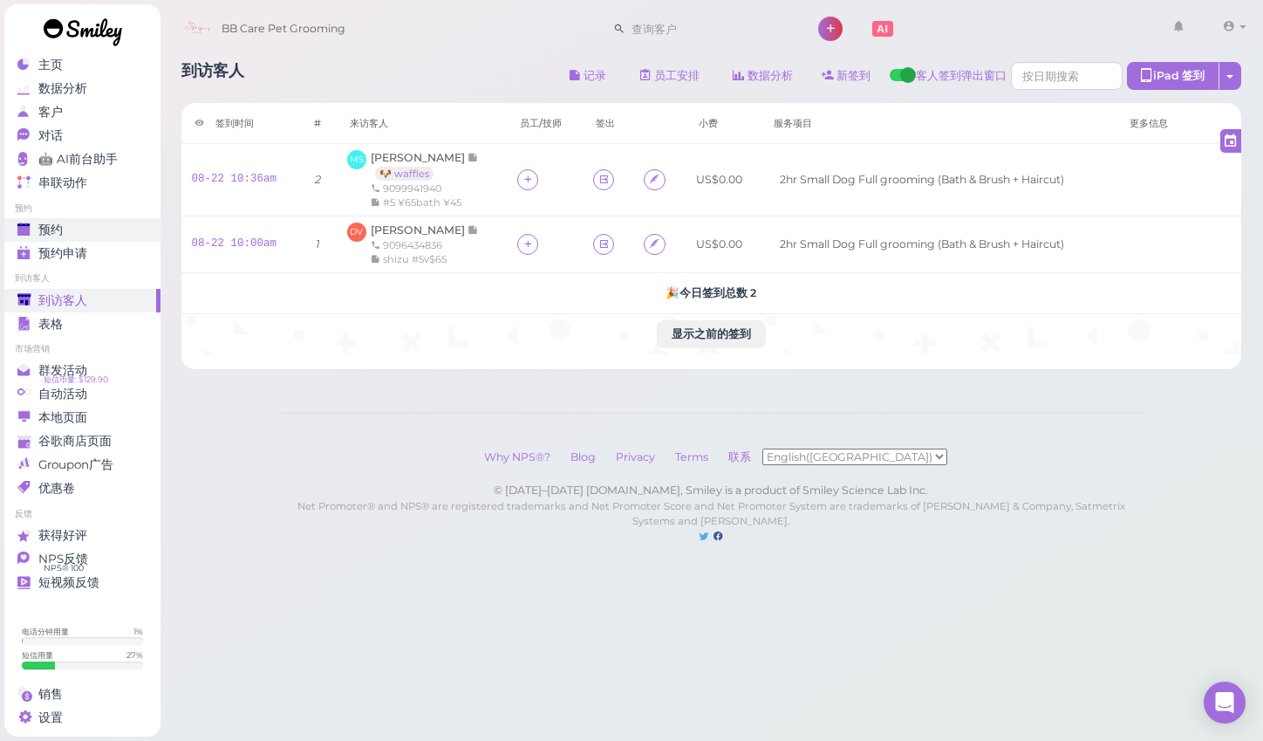
click at [53, 230] on span "预约" at bounding box center [50, 229] width 24 height 15
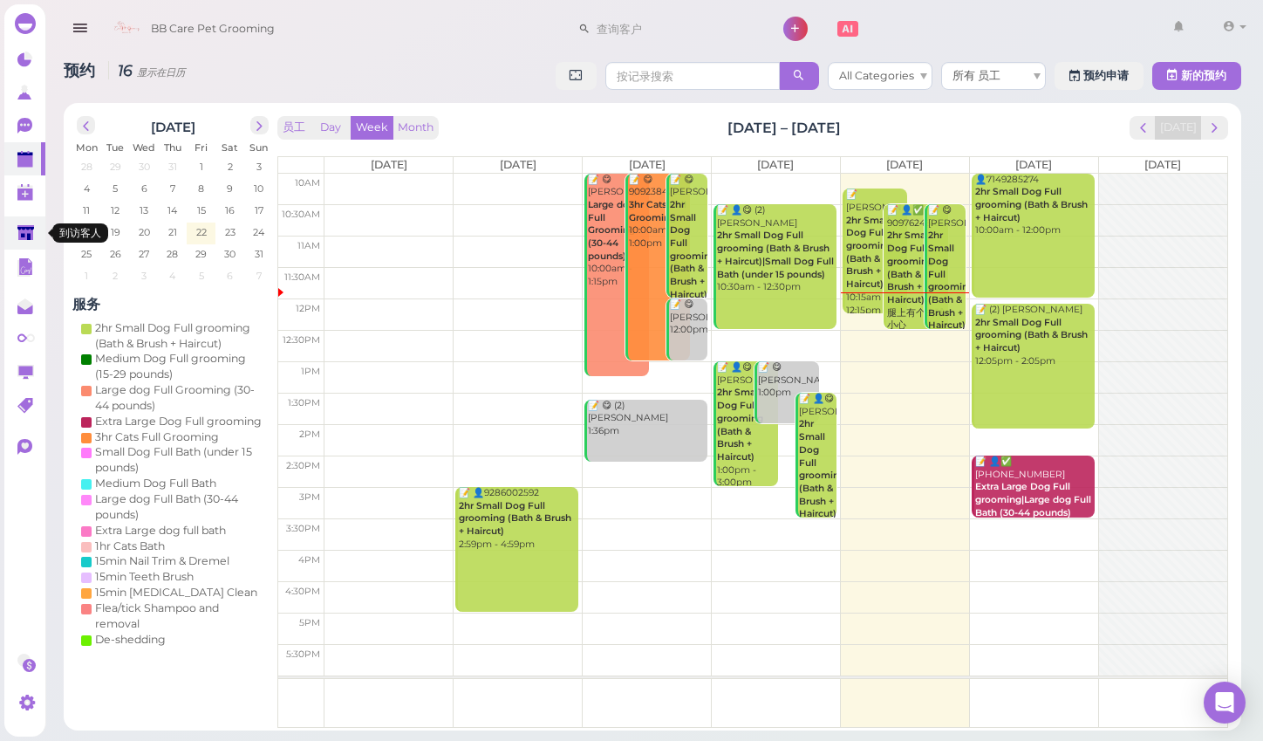
click at [23, 229] on polygon at bounding box center [25, 232] width 17 height 15
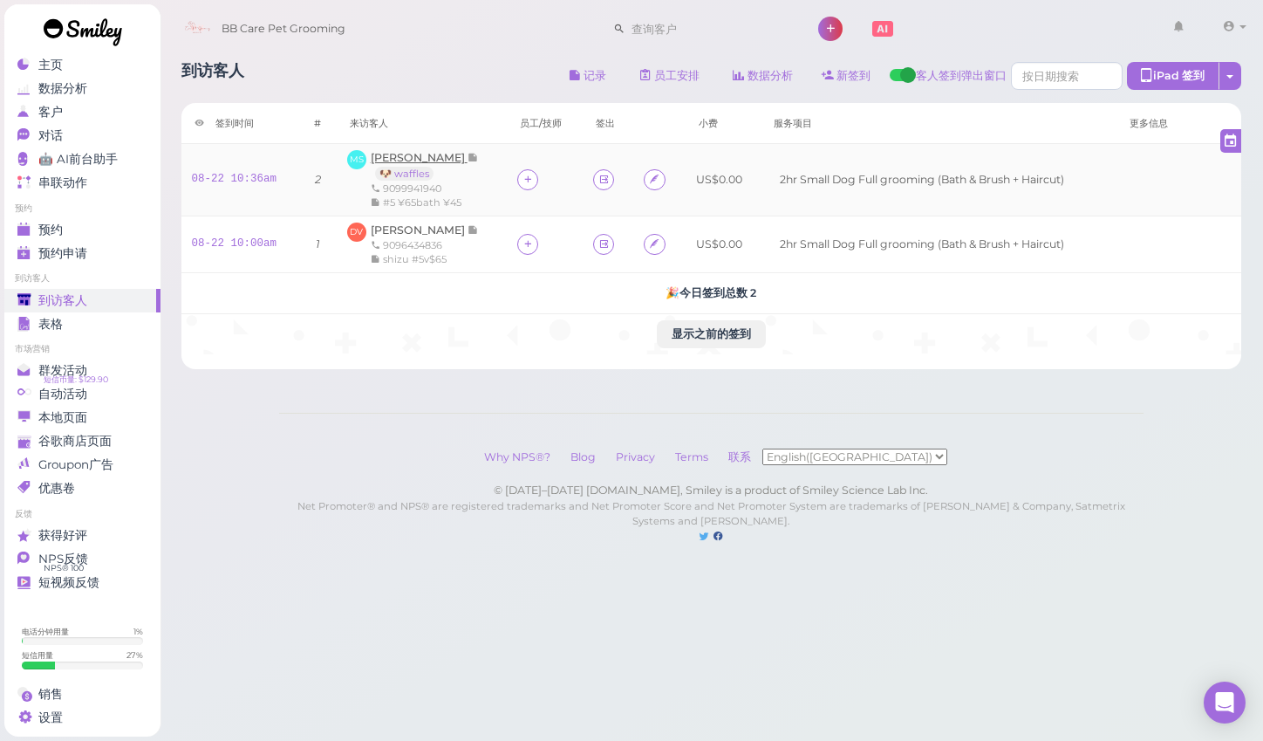
click at [377, 156] on span "[PERSON_NAME]" at bounding box center [419, 157] width 97 height 13
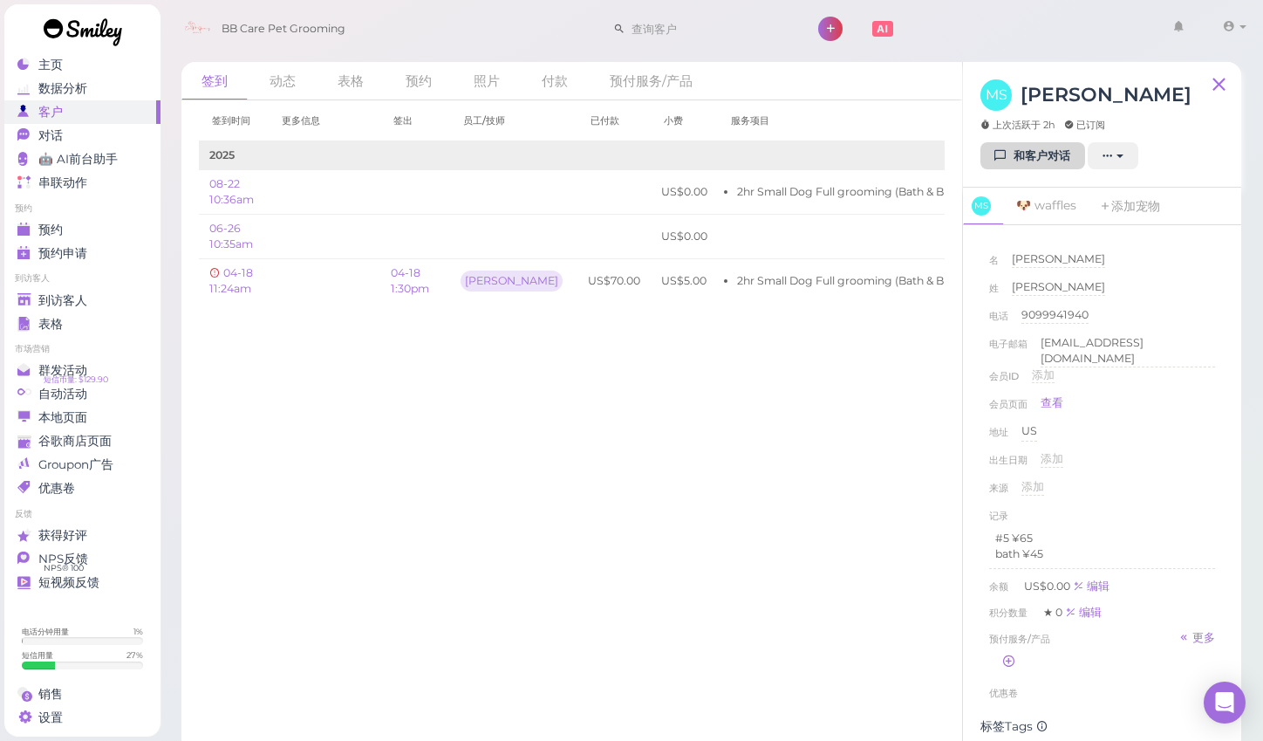
click at [990, 158] on link "和客户对话" at bounding box center [1033, 156] width 105 height 28
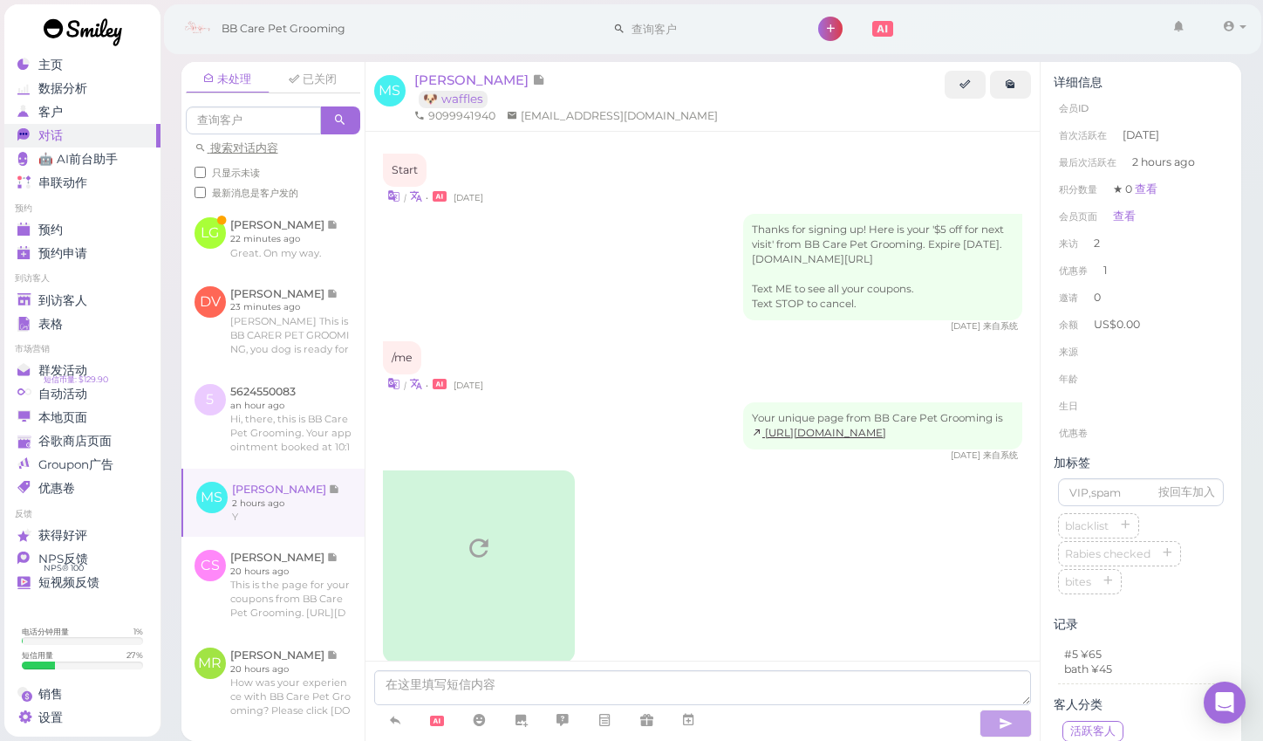
scroll to position [2072, 0]
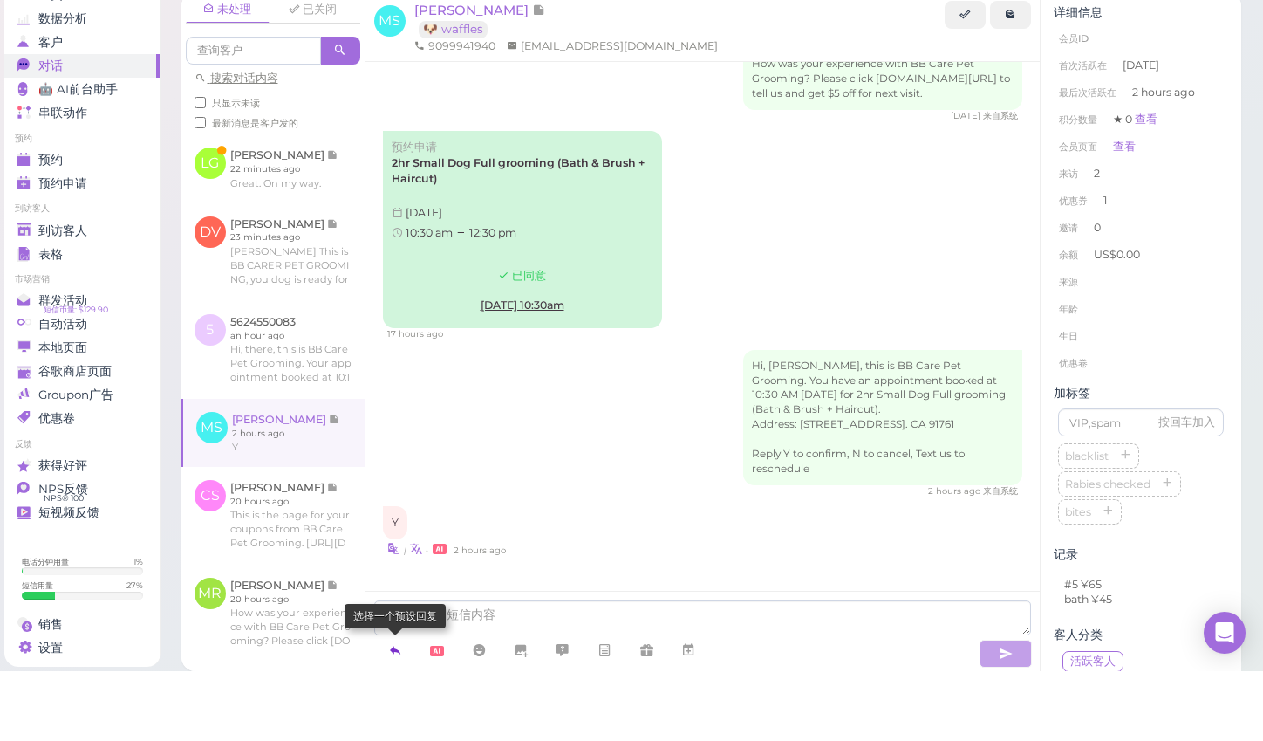
click at [395, 711] on icon at bounding box center [395, 719] width 14 height 17
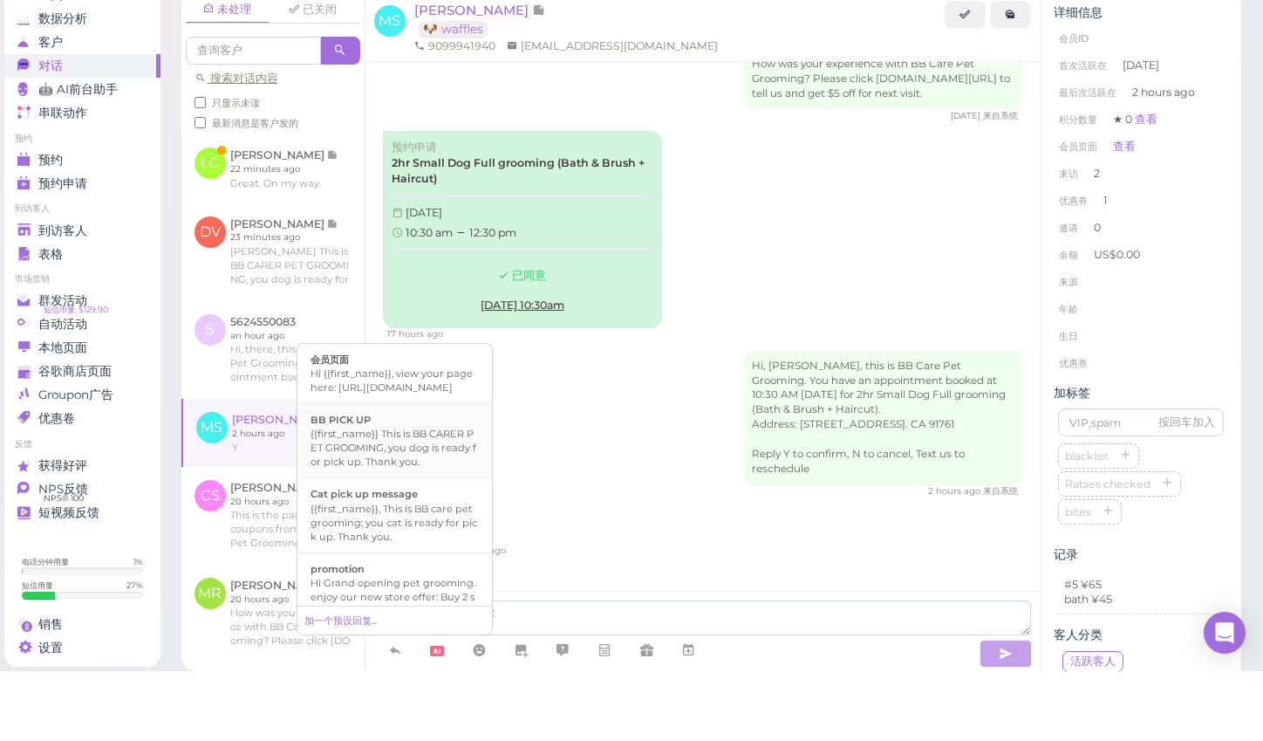
click at [394, 496] on div "{{first_name}} This is BB CARER PET GROOMING, you dog is ready for pick up. Tha…" at bounding box center [395, 517] width 168 height 42
type textarea "{{first_name}} This is BB CARER PET GROOMING, you dog is ready for pick up. Tha…"
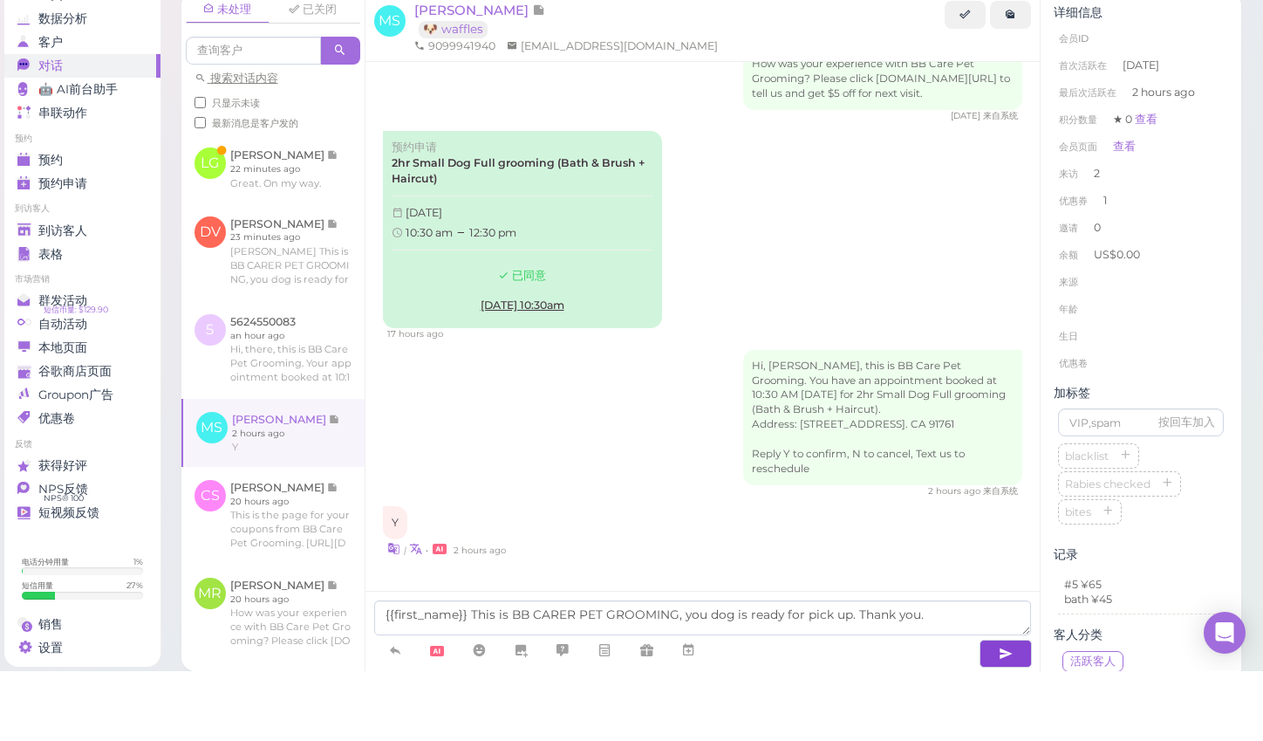
click at [1009, 715] on icon "button" at bounding box center [1006, 723] width 14 height 17
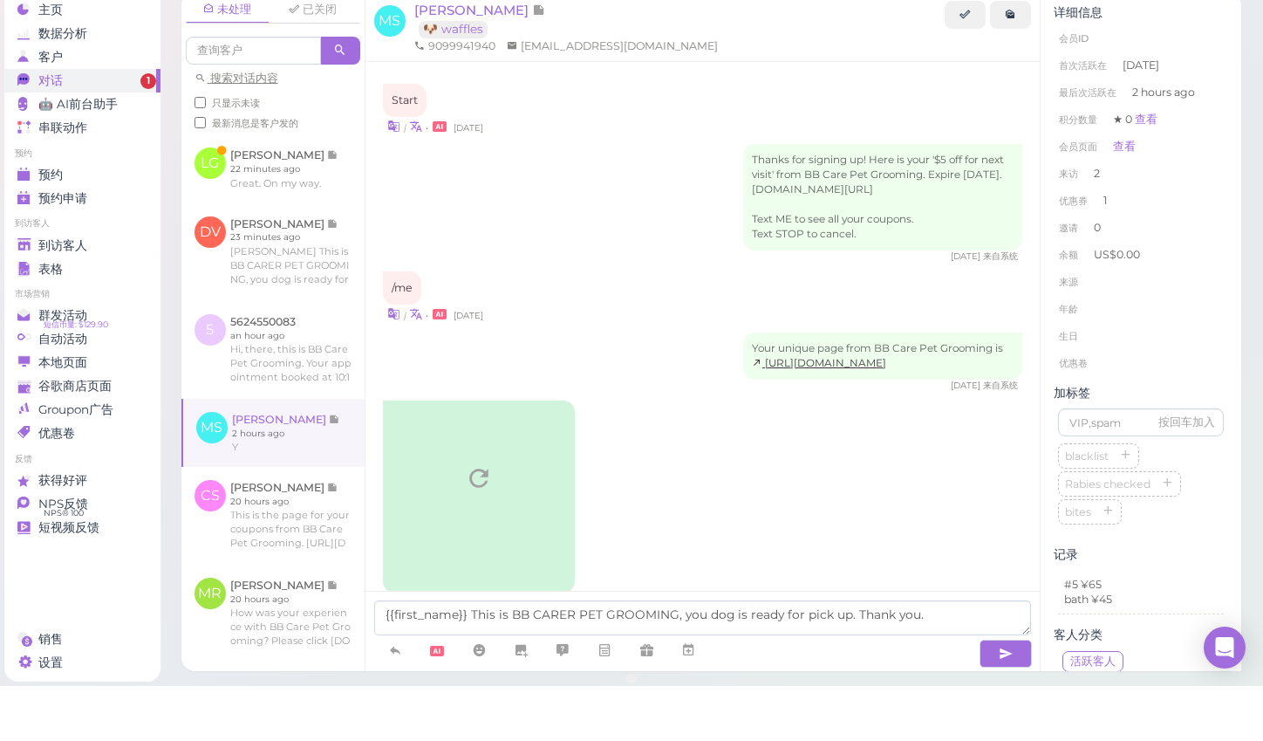
scroll to position [2072, 0]
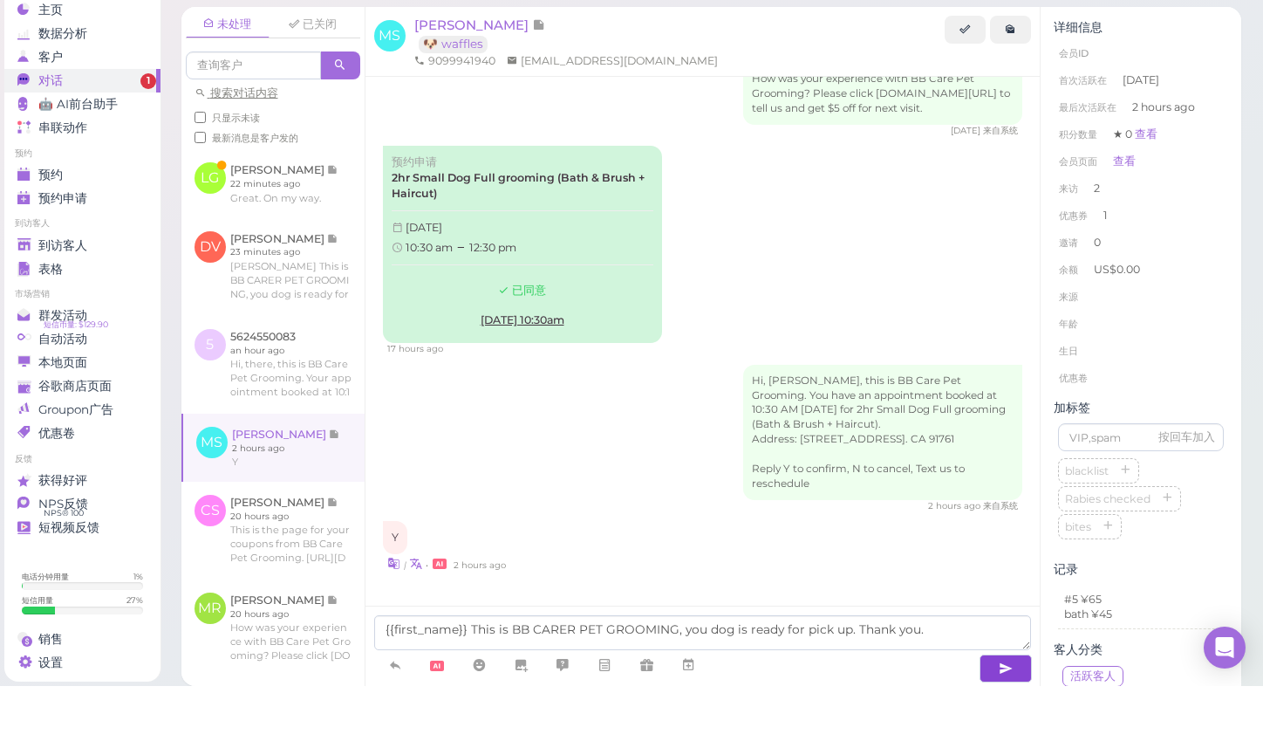
click at [996, 709] on button "button" at bounding box center [1006, 723] width 52 height 28
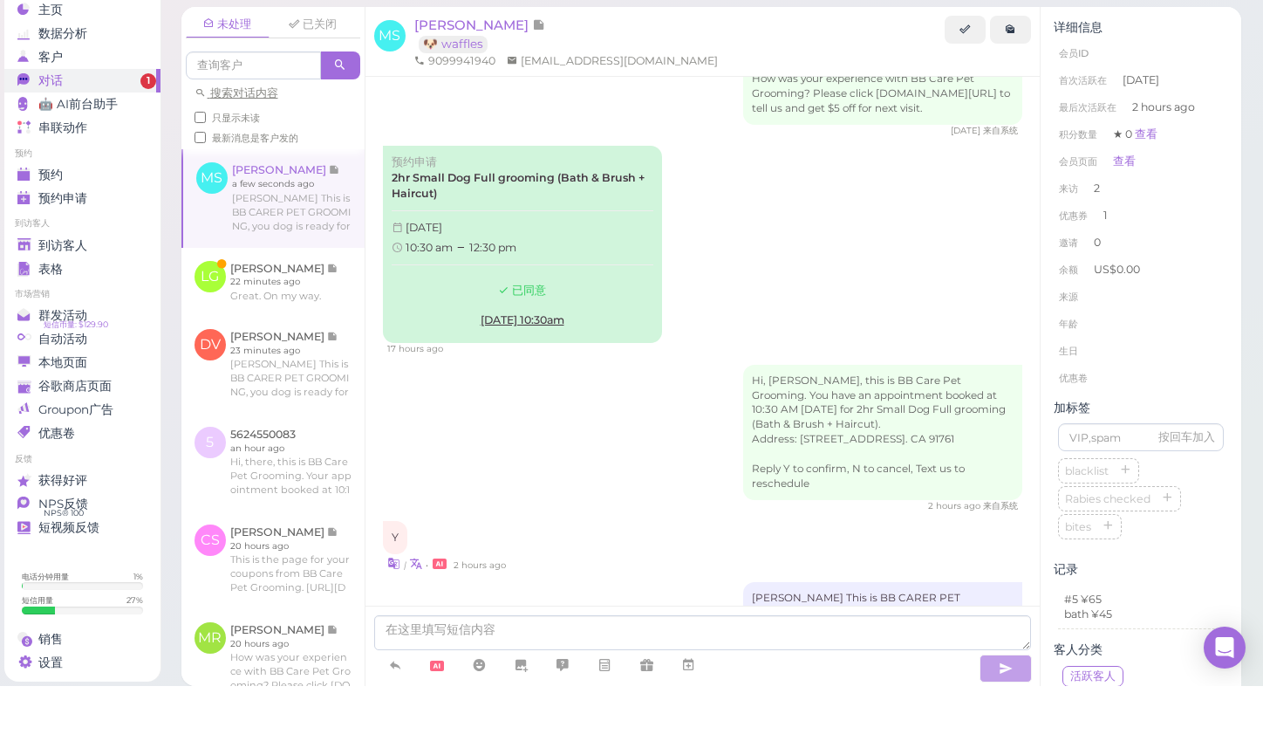
scroll to position [2126, 0]
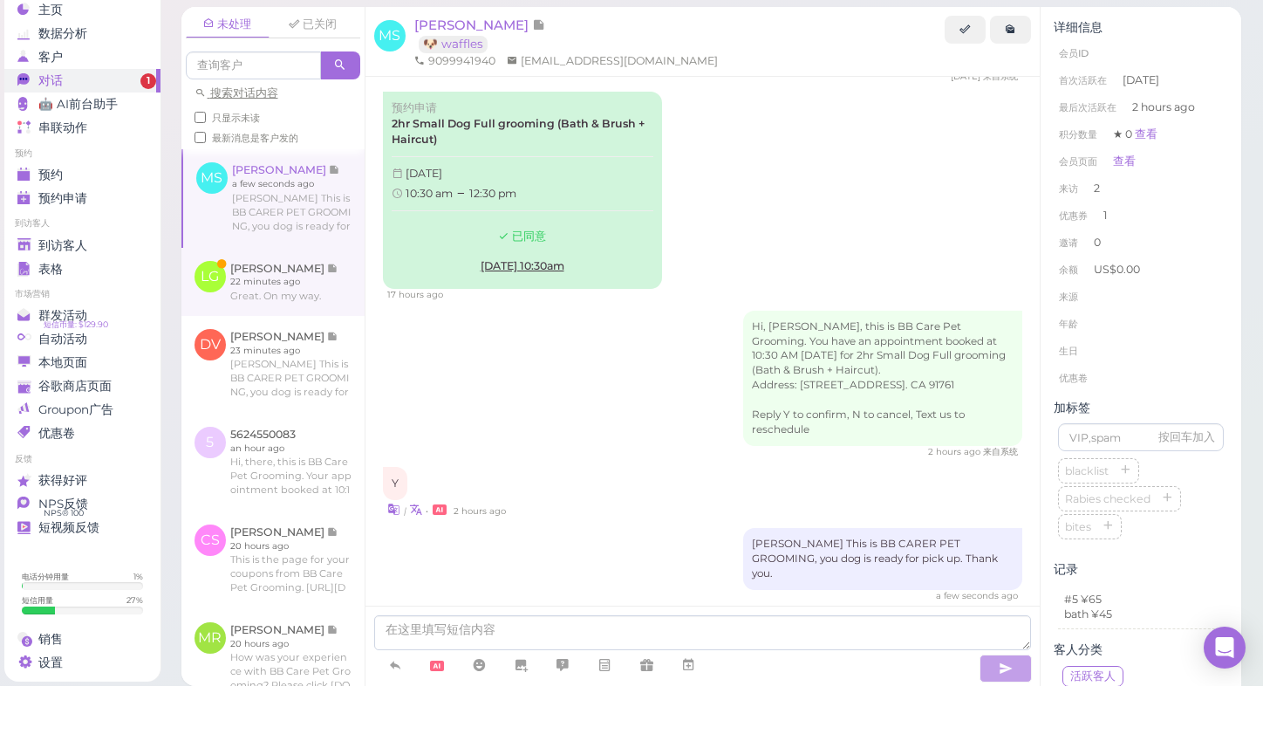
click at [326, 303] on link at bounding box center [272, 337] width 183 height 68
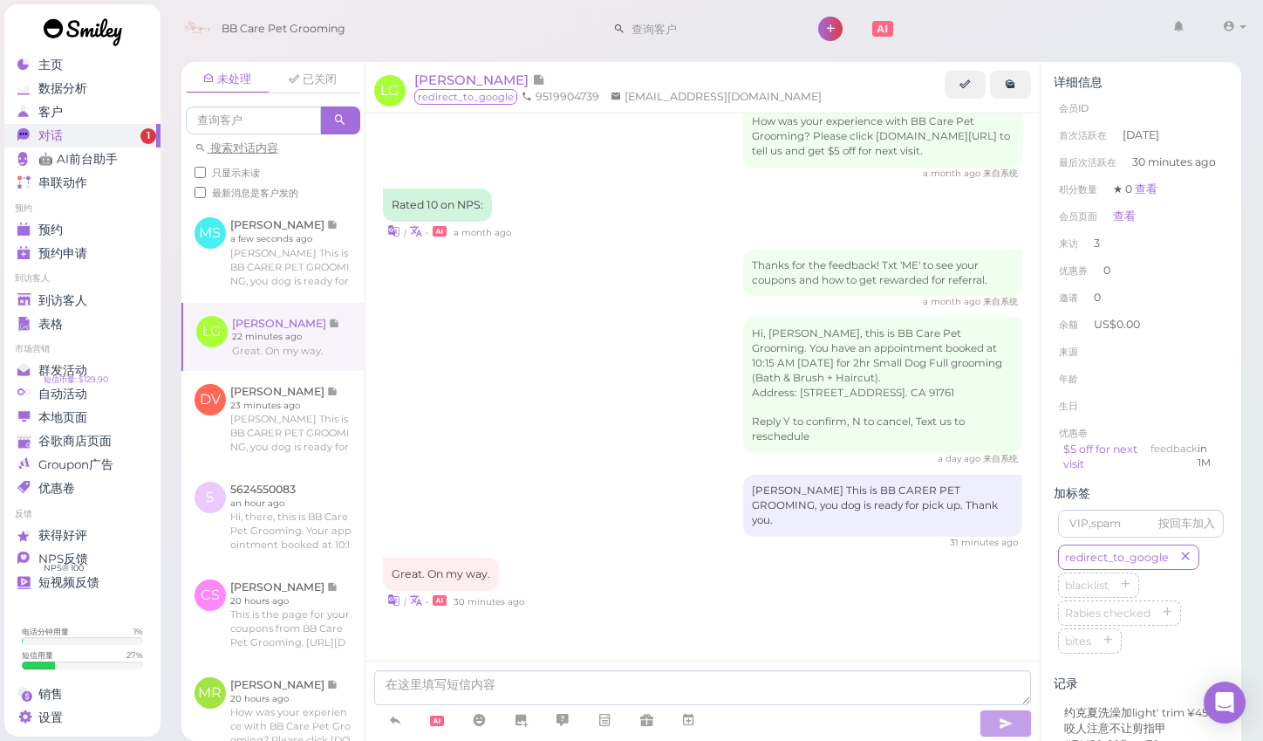
scroll to position [1667, 0]
click at [99, 232] on div "预约" at bounding box center [80, 229] width 126 height 15
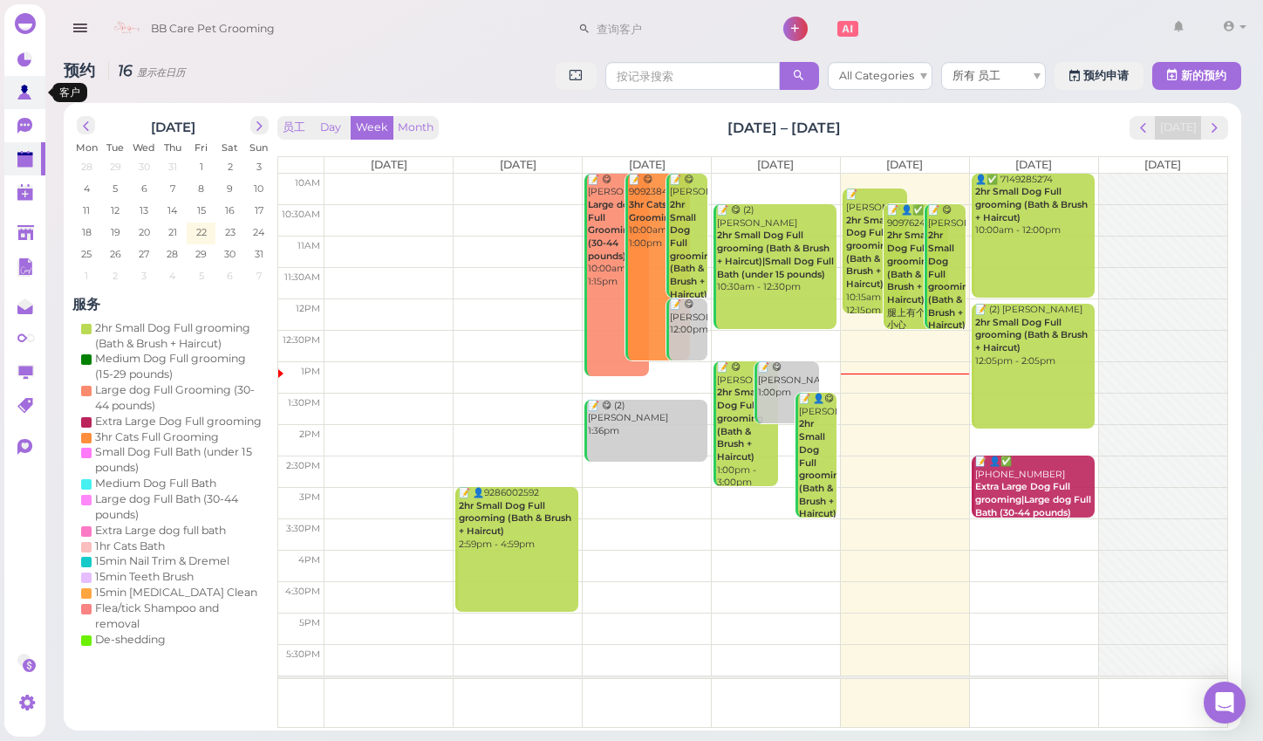
click at [15, 87] on link at bounding box center [24, 92] width 41 height 33
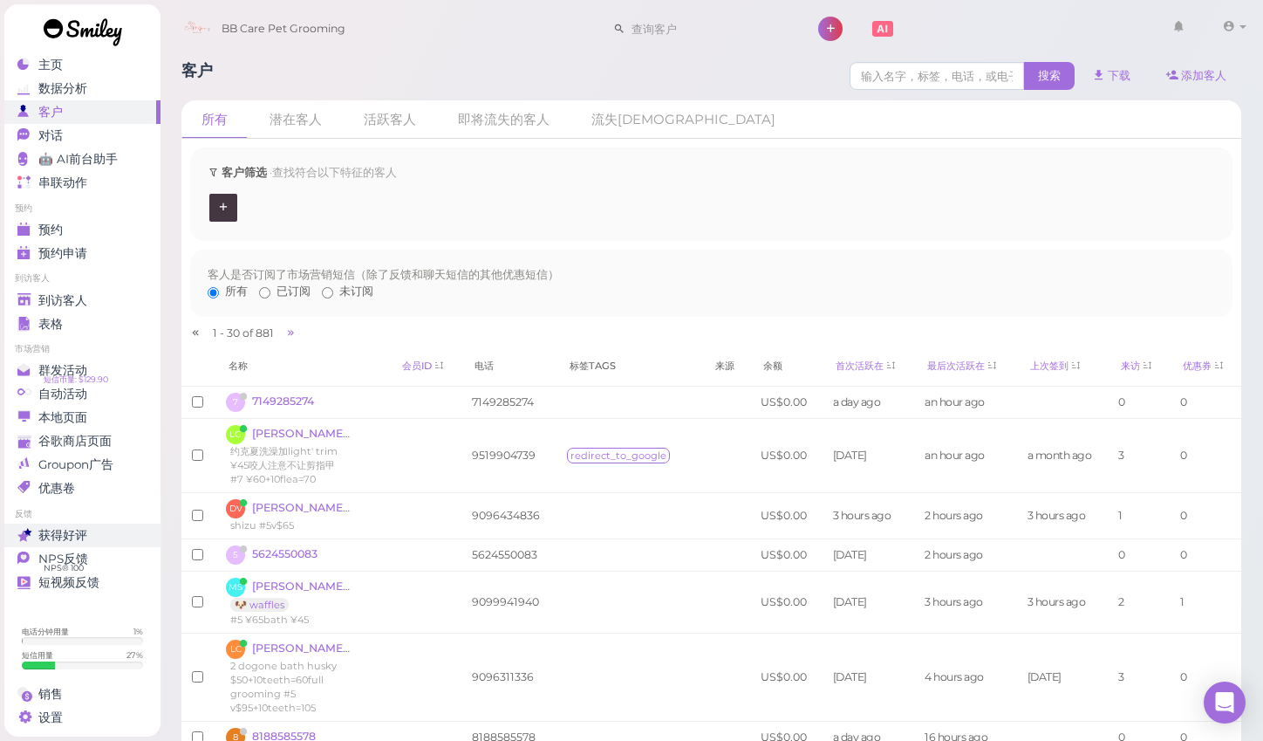
scroll to position [2, 0]
click at [123, 543] on link "获得好评" at bounding box center [82, 536] width 156 height 24
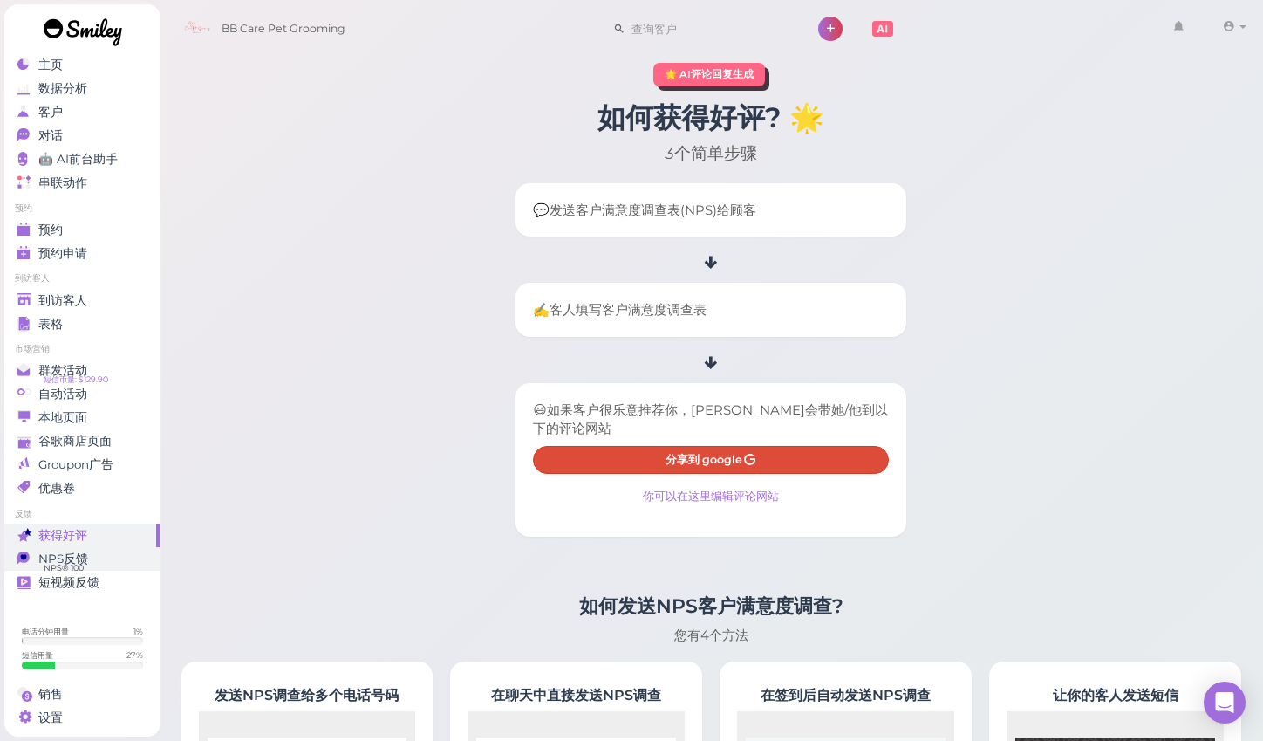
click at [123, 551] on div "NPS反馈" at bounding box center [80, 558] width 126 height 15
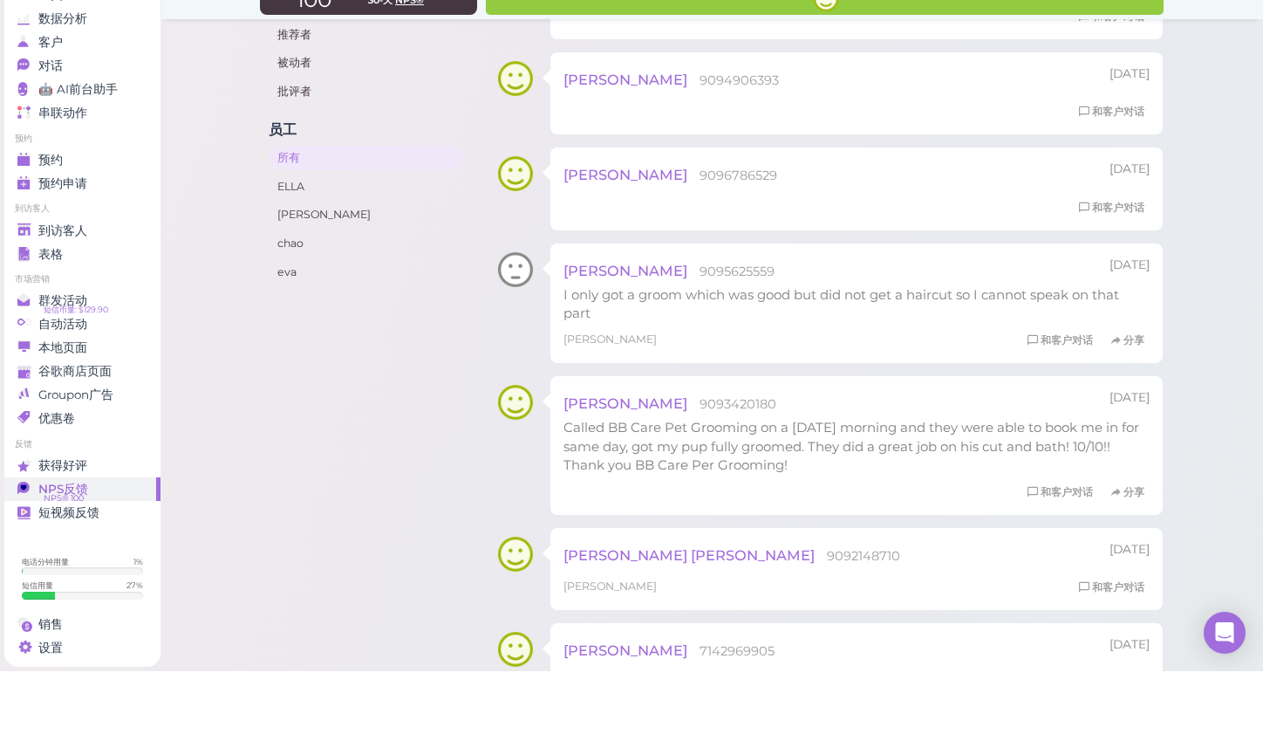
scroll to position [266, 0]
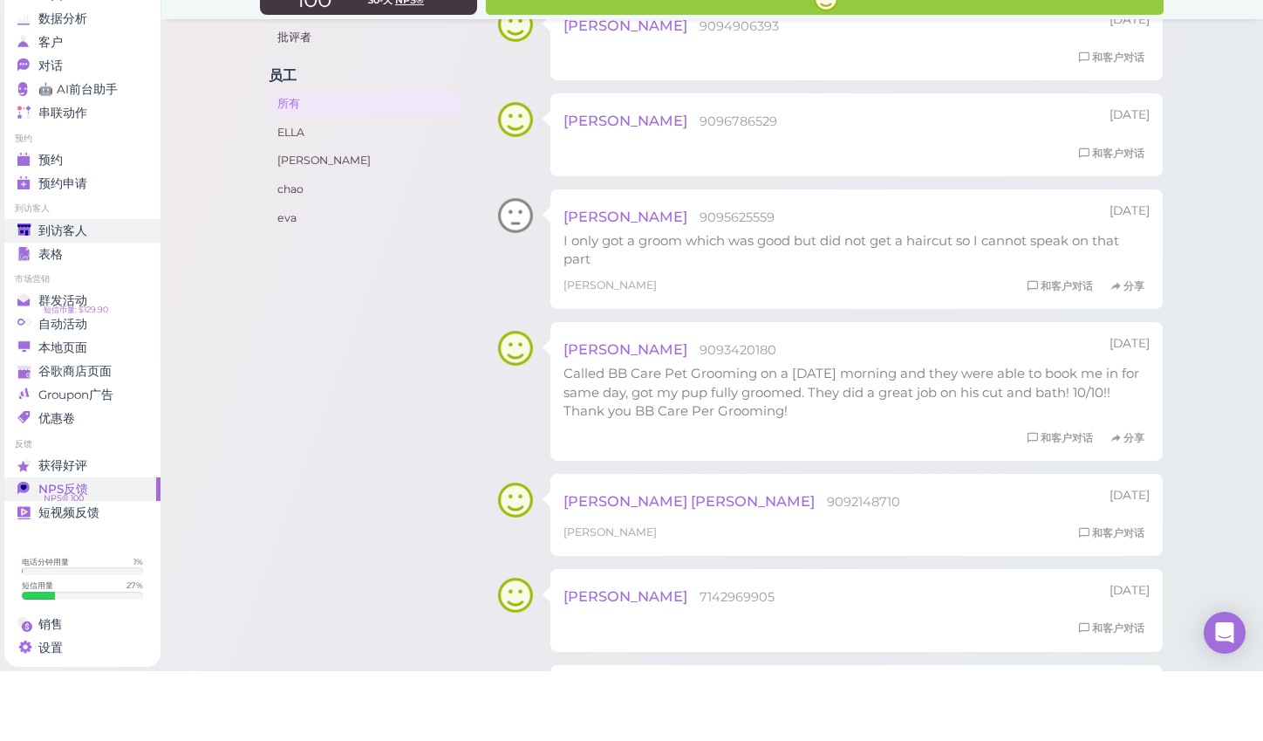
click at [58, 293] on span "到访客人" at bounding box center [62, 300] width 49 height 15
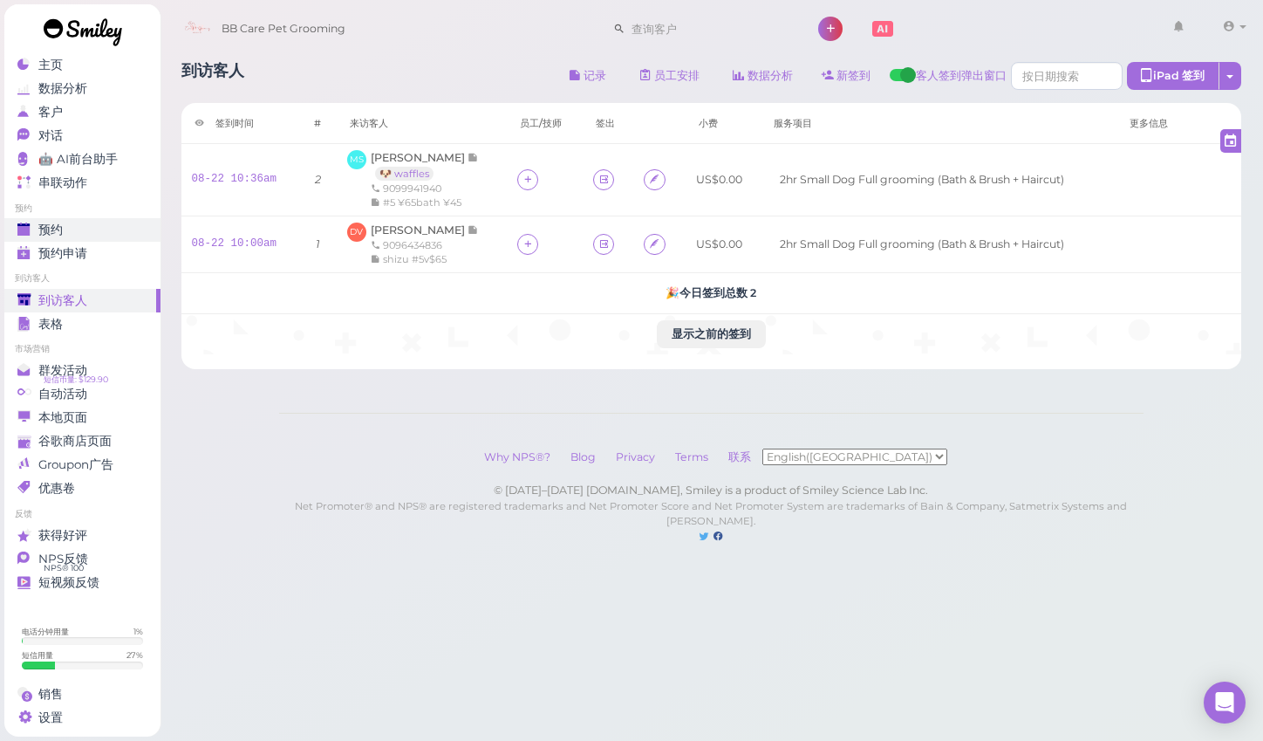
click at [124, 222] on div "预约" at bounding box center [80, 229] width 126 height 15
